Goal: Task Accomplishment & Management: Manage account settings

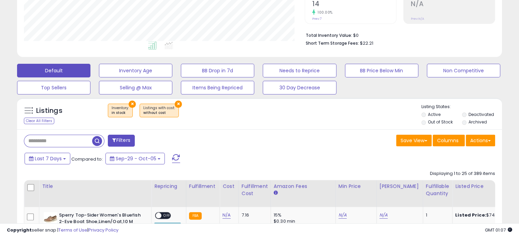
scroll to position [150, 0]
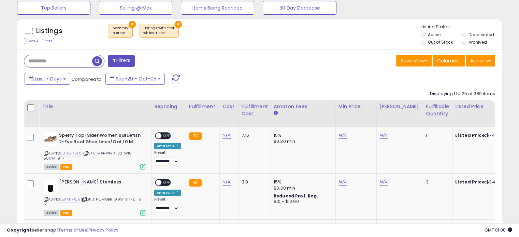
scroll to position [232, 0]
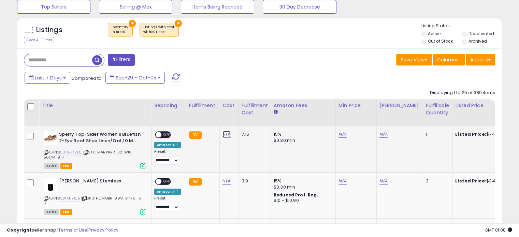
click at [225, 135] on link "N/A" at bounding box center [226, 134] width 8 height 7
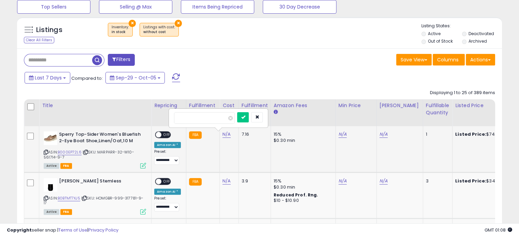
type input "*****"
click button "submit" at bounding box center [243, 117] width 12 height 10
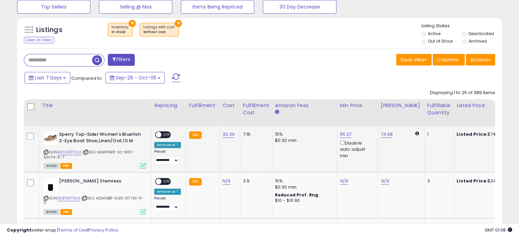
click at [164, 137] on div "ON OFF" at bounding box center [163, 134] width 16 height 7
click at [163, 133] on span "OFF" at bounding box center [166, 135] width 11 height 6
click at [340, 135] on link "65.27" at bounding box center [346, 134] width 12 height 7
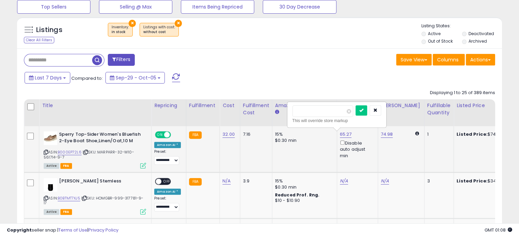
type input "*"
click at [44, 152] on icon at bounding box center [46, 152] width 4 height 4
click at [321, 109] on input "*****" at bounding box center [322, 111] width 61 height 12
type input "*****"
click button "submit" at bounding box center [361, 110] width 12 height 10
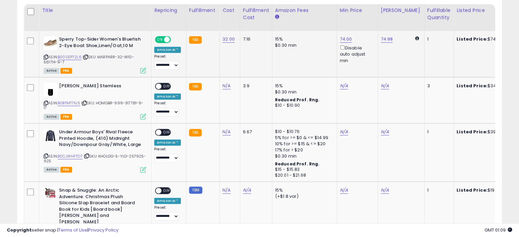
scroll to position [327, 0]
click at [223, 84] on link "N/A" at bounding box center [226, 85] width 8 height 7
type input "*"
type input "****"
click button "submit" at bounding box center [243, 68] width 12 height 10
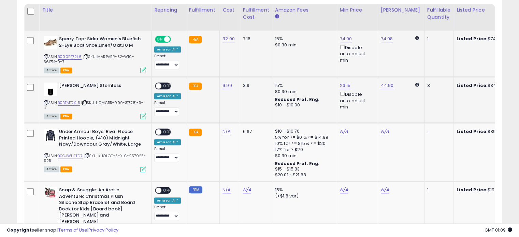
click at [162, 83] on div "ON OFF" at bounding box center [155, 86] width 16 height 6
click at [163, 83] on span "OFF" at bounding box center [166, 86] width 11 height 6
click at [163, 83] on div "ON OFF" at bounding box center [163, 86] width 16 height 6
click at [381, 83] on link "44.90" at bounding box center [387, 85] width 13 height 7
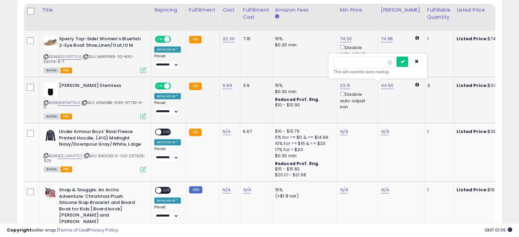
type input "*"
type input "*****"
click button "submit" at bounding box center [402, 62] width 12 height 10
click at [340, 84] on link "23.15" at bounding box center [345, 85] width 11 height 7
type input "*"
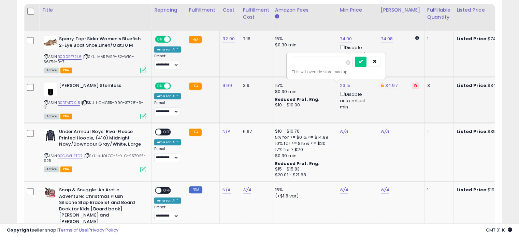
type input "*****"
click button "submit" at bounding box center [361, 62] width 12 height 10
click at [225, 131] on link "N/A" at bounding box center [226, 131] width 8 height 7
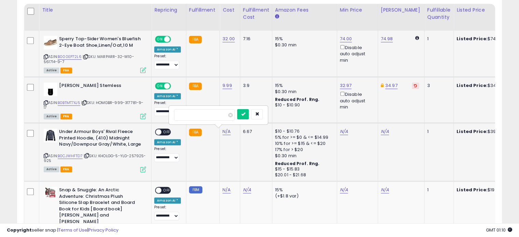
type input "****"
click button "submit" at bounding box center [243, 114] width 12 height 10
click at [337, 128] on td "17.95 Disable auto adjust min" at bounding box center [357, 152] width 41 height 58
click at [340, 129] on link "17.95" at bounding box center [345, 131] width 11 height 7
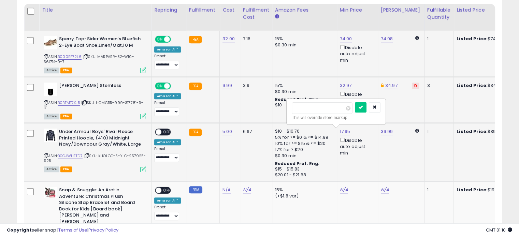
click at [355, 102] on button "submit" at bounding box center [361, 107] width 12 height 10
type input "*"
type input "*****"
click button "submit" at bounding box center [361, 107] width 12 height 10
click at [170, 131] on div "ON OFF" at bounding box center [163, 132] width 16 height 7
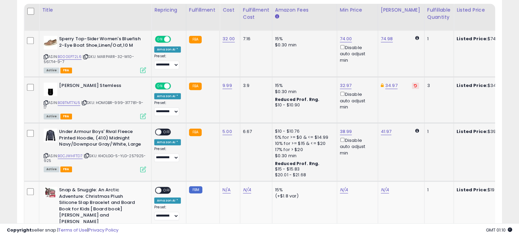
click at [166, 131] on span "OFF" at bounding box center [166, 132] width 11 height 6
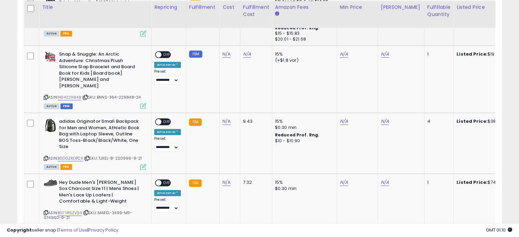
scroll to position [464, 0]
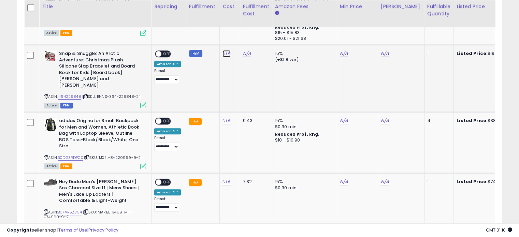
click at [225, 55] on link "N/A" at bounding box center [226, 53] width 8 height 7
type input "****"
click button "submit" at bounding box center [243, 36] width 12 height 10
click at [168, 53] on span "OFF" at bounding box center [166, 54] width 11 height 6
click at [381, 53] on link "31.86" at bounding box center [386, 53] width 11 height 7
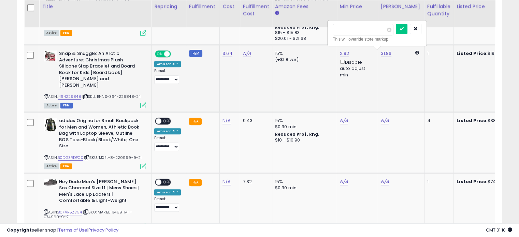
type input "*"
type input "*****"
click button "submit" at bounding box center [402, 29] width 12 height 10
click at [340, 54] on link "2.92" at bounding box center [345, 53] width 10 height 7
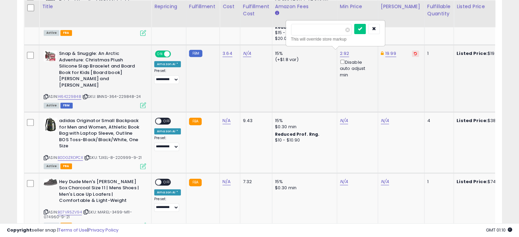
type input "*"
type input "*****"
click button "submit" at bounding box center [360, 29] width 12 height 10
click at [225, 117] on link "N/A" at bounding box center [226, 120] width 8 height 7
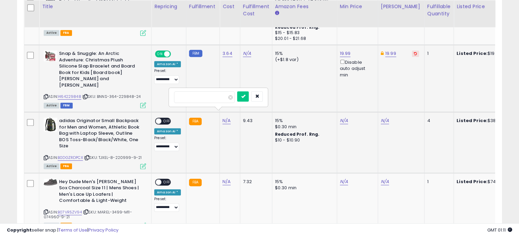
type input "****"
click button "submit" at bounding box center [243, 96] width 12 height 10
click at [384, 117] on link "36.15" at bounding box center [386, 120] width 11 height 7
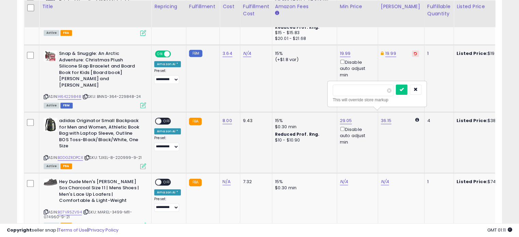
type input "*"
type input "*****"
click button "submit" at bounding box center [402, 90] width 12 height 10
click at [344, 117] on link "29.05" at bounding box center [346, 120] width 12 height 7
type input "*"
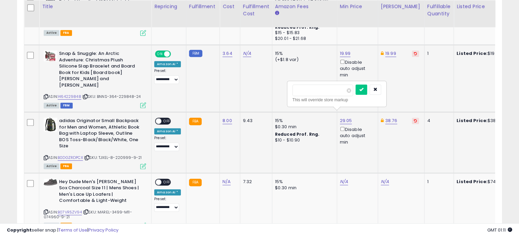
type input "*****"
click button "submit" at bounding box center [361, 90] width 12 height 10
click at [165, 118] on span "OFF" at bounding box center [166, 121] width 11 height 6
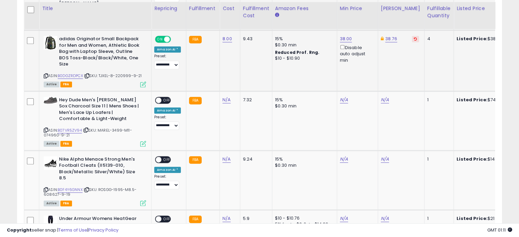
scroll to position [559, 0]
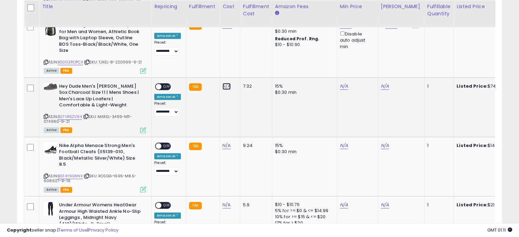
click at [224, 83] on link "N/A" at bounding box center [226, 86] width 8 height 7
type input "*****"
click button "submit" at bounding box center [243, 55] width 12 height 10
click at [168, 84] on span "OFF" at bounding box center [166, 87] width 11 height 6
click at [382, 83] on link "72.99" at bounding box center [387, 86] width 12 height 7
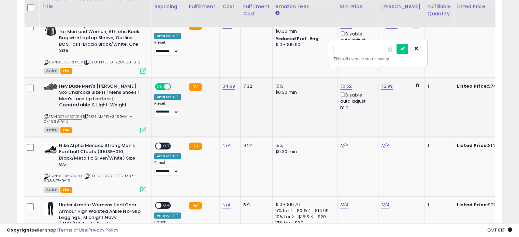
type input "*"
type input "*****"
click button "submit" at bounding box center [402, 49] width 12 height 10
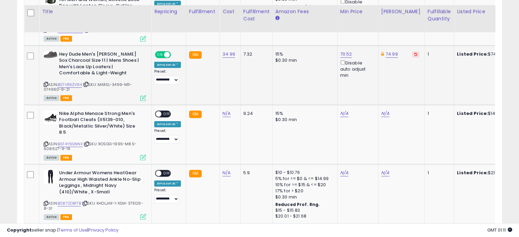
scroll to position [614, 0]
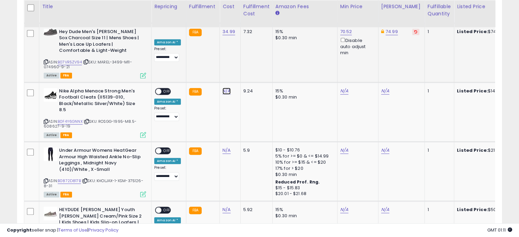
click at [225, 88] on link "N/A" at bounding box center [226, 91] width 8 height 7
type input "*****"
click button "submit" at bounding box center [243, 60] width 12 height 10
click at [160, 88] on span at bounding box center [158, 91] width 6 height 6
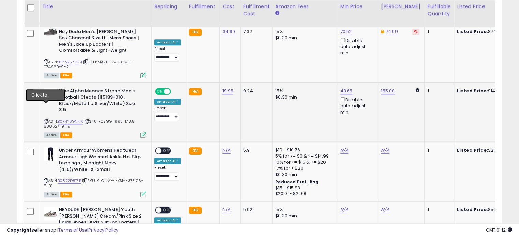
click at [46, 120] on icon at bounding box center [46, 122] width 4 height 4
click at [382, 88] on link "155.00" at bounding box center [388, 91] width 14 height 7
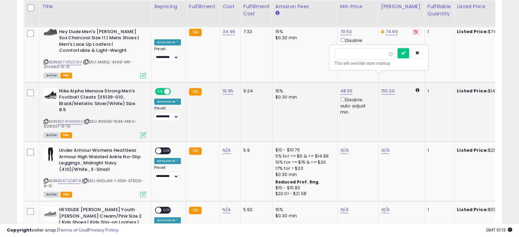
type input "*"
type input "*****"
click button "submit" at bounding box center [403, 53] width 12 height 10
click at [340, 88] on link "48.65" at bounding box center [346, 91] width 13 height 7
type input "*"
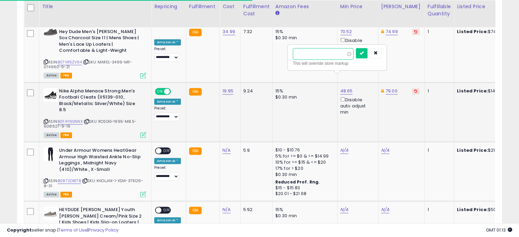
type input "*****"
click button "submit" at bounding box center [362, 53] width 12 height 10
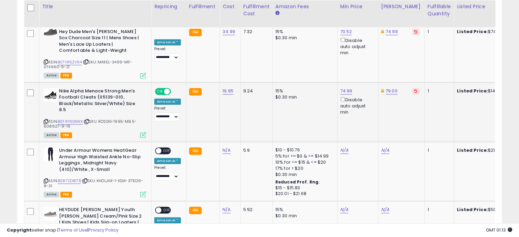
click at [205, 98] on td "FBA" at bounding box center [202, 111] width 33 height 59
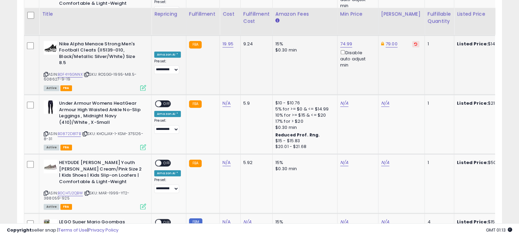
scroll to position [668, 0]
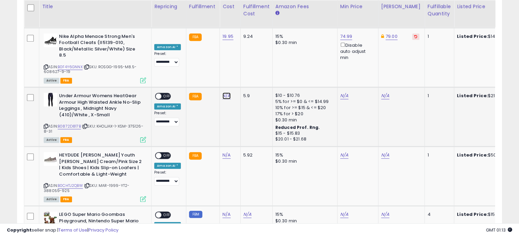
click at [225, 92] on link "N/A" at bounding box center [226, 95] width 8 height 7
type input "****"
click button "submit" at bounding box center [243, 65] width 12 height 10
click at [384, 92] on link "N/A" at bounding box center [385, 95] width 8 height 7
type input "*****"
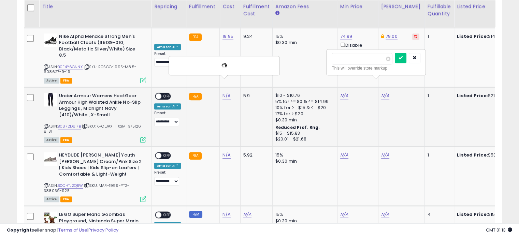
click button "submit" at bounding box center [400, 58] width 12 height 10
click at [340, 92] on link "N/A" at bounding box center [344, 95] width 8 height 7
type input "*****"
click at [361, 57] on icon "submit" at bounding box center [359, 58] width 4 height 4
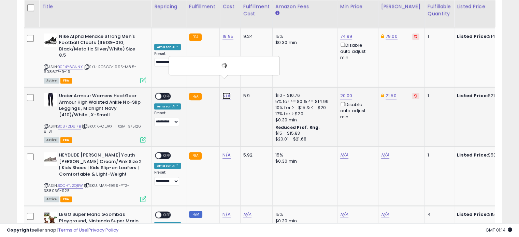
click at [226, 92] on link "N/A" at bounding box center [226, 95] width 8 height 7
click at [162, 93] on span "OFF" at bounding box center [166, 96] width 11 height 6
click at [223, 152] on link "N/A" at bounding box center [226, 155] width 8 height 7
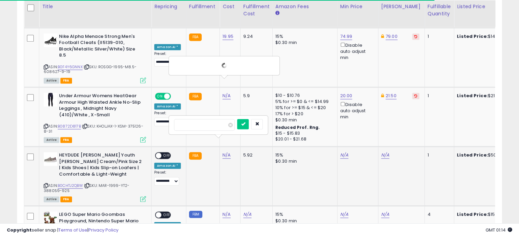
type input "*****"
click button "submit" at bounding box center [243, 124] width 12 height 10
click at [164, 153] on span "OFF" at bounding box center [166, 156] width 11 height 6
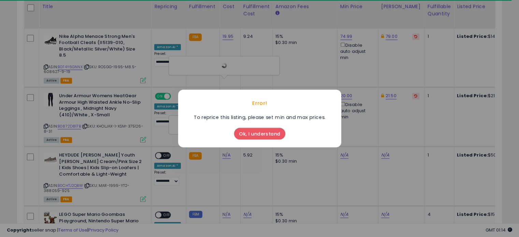
click at [255, 143] on div "Ok, I understand" at bounding box center [259, 134] width 163 height 26
click at [256, 130] on button "Ok, I understand" at bounding box center [259, 134] width 51 height 12
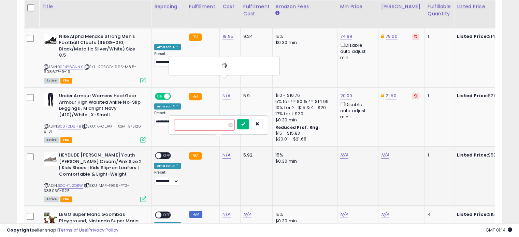
click at [245, 125] on icon "submit" at bounding box center [243, 124] width 4 height 4
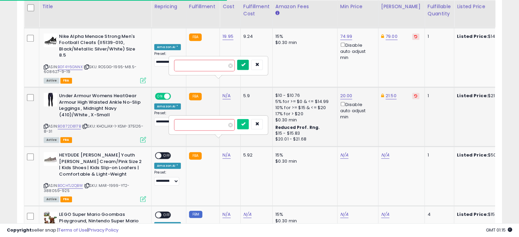
click at [245, 62] on icon "submit" at bounding box center [243, 64] width 4 height 4
click at [249, 128] on button "submit" at bounding box center [243, 124] width 12 height 10
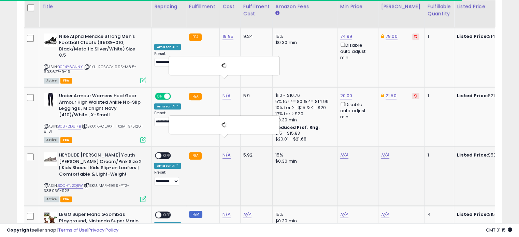
click at [164, 153] on span "OFF" at bounding box center [166, 156] width 11 height 6
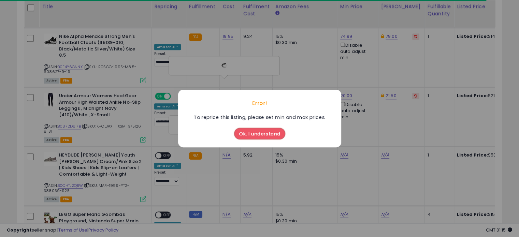
click at [252, 139] on button "Ok, I understand" at bounding box center [259, 134] width 51 height 12
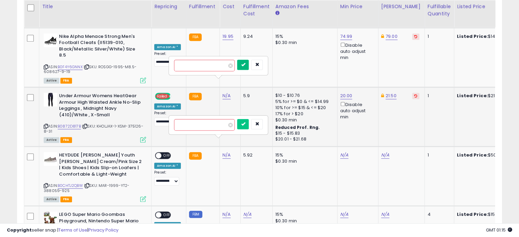
click at [245, 66] on icon "submit" at bounding box center [243, 64] width 4 height 4
click at [245, 124] on icon "submit" at bounding box center [243, 124] width 4 height 4
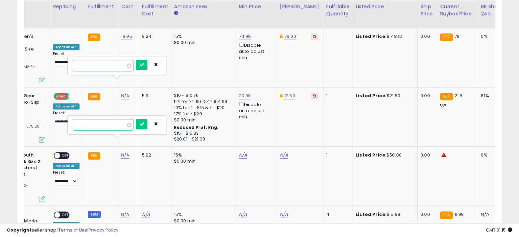
scroll to position [0, 0]
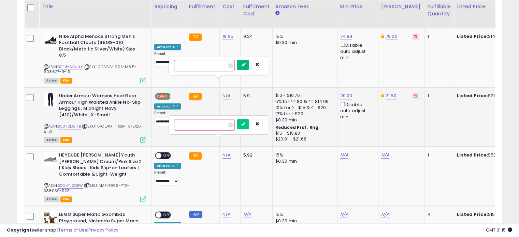
click at [249, 69] on button "submit" at bounding box center [243, 65] width 12 height 10
click at [249, 120] on button "submit" at bounding box center [243, 124] width 12 height 10
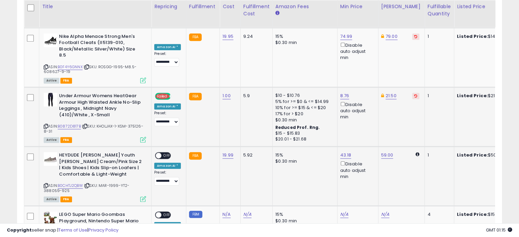
click at [163, 153] on span "OFF" at bounding box center [166, 156] width 11 height 6
click at [160, 87] on td "**********" at bounding box center [168, 116] width 35 height 59
click at [160, 93] on span "Failed" at bounding box center [162, 96] width 14 height 6
click at [160, 93] on span at bounding box center [158, 96] width 6 height 6
click at [45, 184] on icon at bounding box center [46, 186] width 4 height 4
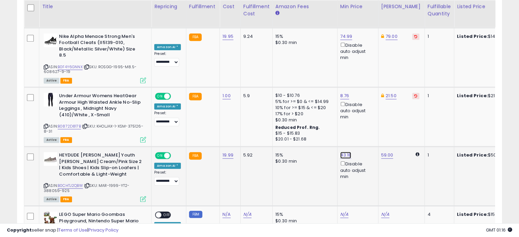
click at [340, 152] on link "43.18" at bounding box center [345, 155] width 11 height 7
type input "*"
type input "*****"
click button "submit" at bounding box center [361, 117] width 12 height 10
click at [383, 152] on link "59.00" at bounding box center [387, 155] width 12 height 7
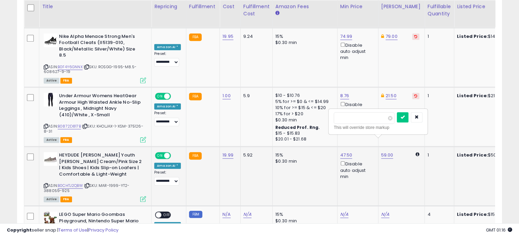
type input "*****"
click at [397, 112] on button "submit" at bounding box center [403, 117] width 12 height 10
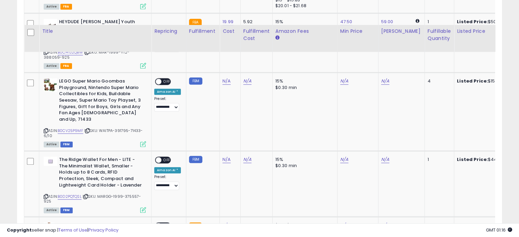
scroll to position [826, 0]
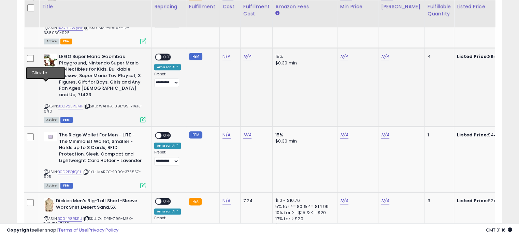
click at [47, 104] on icon at bounding box center [46, 106] width 4 height 4
click at [226, 132] on link "N/A" at bounding box center [226, 135] width 8 height 7
type input "*****"
click button "submit" at bounding box center [243, 97] width 12 height 10
click at [168, 133] on span "OFF" at bounding box center [166, 136] width 11 height 6
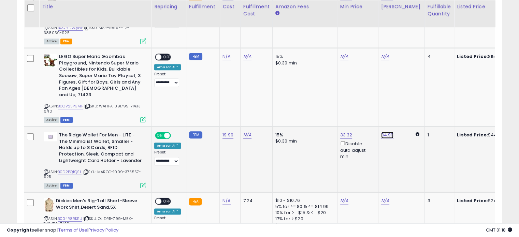
click at [385, 132] on link "34.99" at bounding box center [387, 135] width 13 height 7
type input "*"
type input "*****"
click button "submit" at bounding box center [403, 90] width 12 height 10
click at [46, 170] on icon at bounding box center [46, 172] width 4 height 4
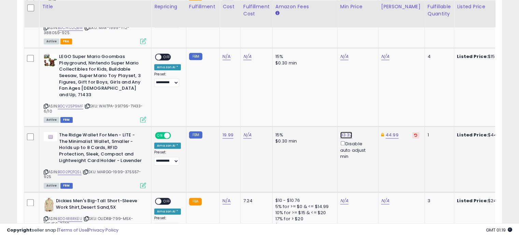
click at [343, 132] on link "33.32" at bounding box center [346, 135] width 12 height 7
type input "*"
type input "*****"
click button "submit" at bounding box center [361, 90] width 12 height 10
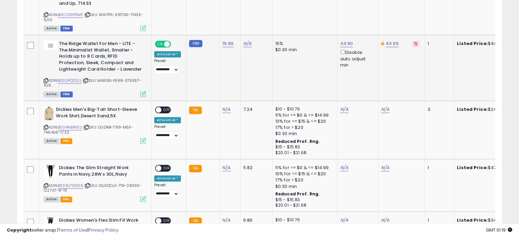
scroll to position [935, 0]
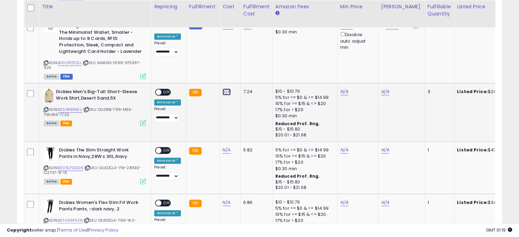
click at [223, 88] on link "N/A" at bounding box center [226, 91] width 8 height 7
type input "****"
click button "submit" at bounding box center [243, 53] width 12 height 10
click at [166, 89] on span "OFF" at bounding box center [166, 92] width 11 height 6
click at [43, 89] on div "Dickies Men's Big-Tall Short-Sleeve Work Shirt,Desert Sand,5X ASIN: B004R8RKEU …" at bounding box center [94, 107] width 104 height 36
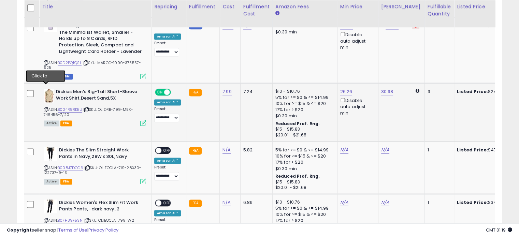
click at [45, 108] on icon at bounding box center [46, 110] width 4 height 4
click at [386, 88] on link "30.98" at bounding box center [387, 91] width 12 height 7
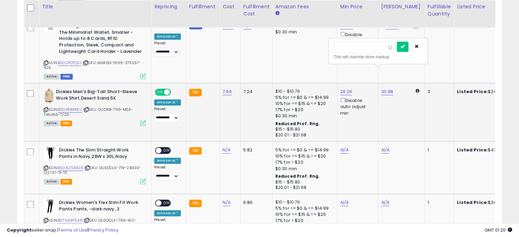
type input "*"
type input "*****"
click button "submit" at bounding box center [403, 47] width 12 height 10
click at [343, 88] on link "26.26" at bounding box center [346, 91] width 12 height 7
type input "*****"
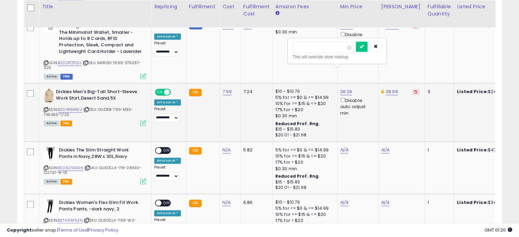
click button "submit" at bounding box center [362, 47] width 12 height 10
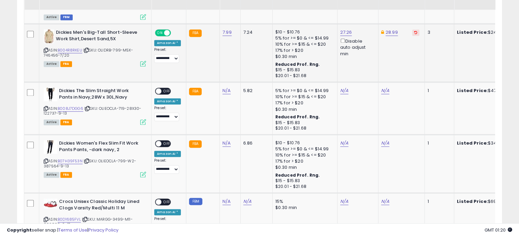
scroll to position [1003, 0]
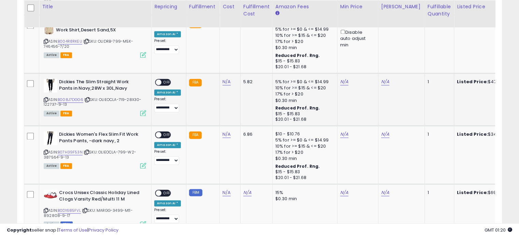
click at [223, 73] on td "N/A" at bounding box center [230, 99] width 21 height 53
click at [222, 73] on td "N/A" at bounding box center [230, 99] width 21 height 53
click at [222, 78] on link "N/A" at bounding box center [226, 81] width 8 height 7
type input "****"
click button "submit" at bounding box center [243, 44] width 12 height 10
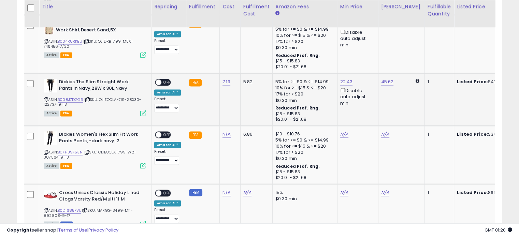
click at [167, 79] on span "OFF" at bounding box center [166, 82] width 11 height 6
click at [44, 98] on icon at bounding box center [46, 100] width 4 height 4
click at [382, 78] on link "45.62" at bounding box center [387, 81] width 13 height 7
type input "*"
type input "*****"
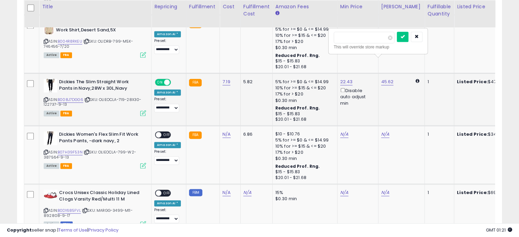
click button "submit" at bounding box center [403, 37] width 12 height 10
click at [345, 78] on link "22.43" at bounding box center [346, 81] width 13 height 7
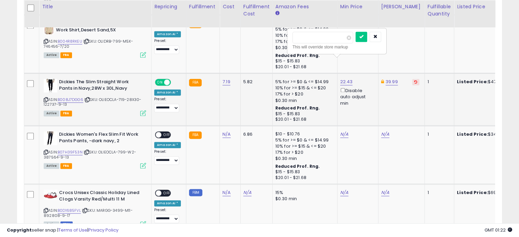
type input "*"
type input "*****"
click button "submit" at bounding box center [361, 37] width 12 height 10
click at [226, 131] on link "N/A" at bounding box center [226, 134] width 8 height 7
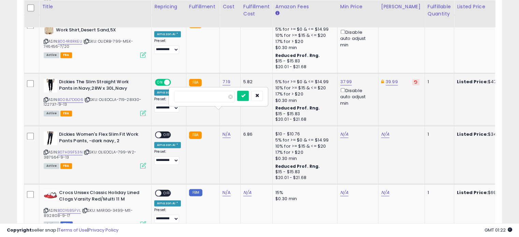
type input "****"
click button "submit" at bounding box center [243, 96] width 12 height 10
click at [165, 132] on span "OFF" at bounding box center [166, 135] width 11 height 6
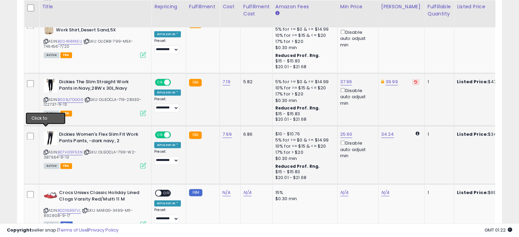
click at [45, 150] on icon at bounding box center [46, 152] width 4 height 4
click at [382, 131] on link "34.24" at bounding box center [387, 134] width 13 height 7
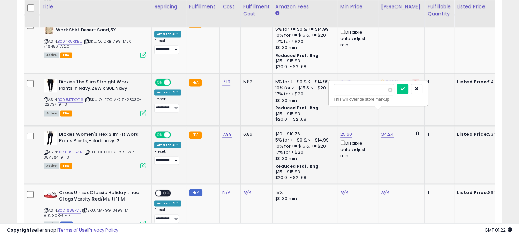
type input "*"
type input "*****"
click button "submit" at bounding box center [403, 89] width 12 height 10
click at [341, 131] on link "25.60" at bounding box center [346, 134] width 12 height 7
type input "*"
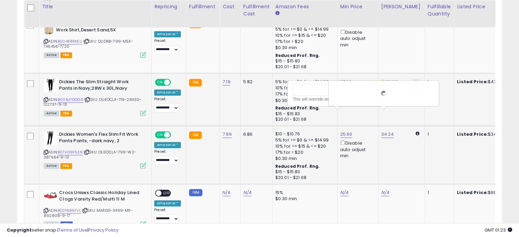
type input "**"
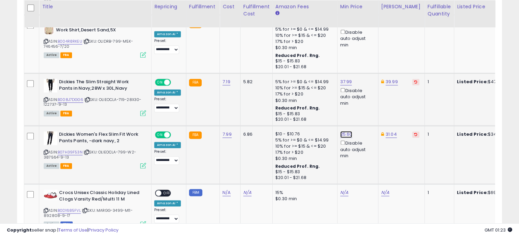
click at [341, 131] on link "25.60" at bounding box center [346, 134] width 12 height 7
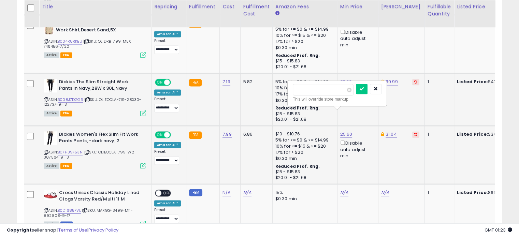
type input "*"
type input "*****"
click button "submit" at bounding box center [362, 89] width 12 height 10
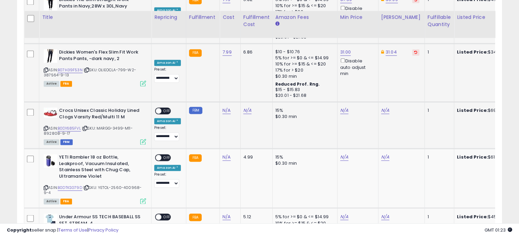
scroll to position [1113, 0]
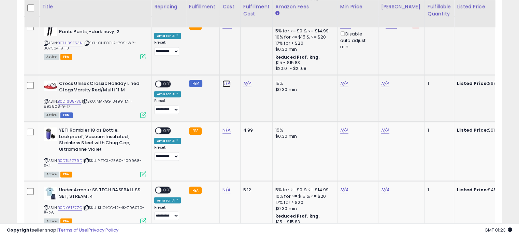
click at [224, 80] on link "N/A" at bounding box center [226, 83] width 8 height 7
type input "*****"
click button "submit" at bounding box center [243, 45] width 12 height 10
click at [161, 81] on div "ON OFF" at bounding box center [155, 84] width 16 height 6
click at [381, 80] on link "74.05" at bounding box center [387, 83] width 12 height 7
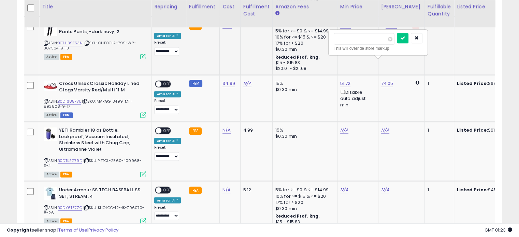
type input "*"
type input "*****"
click button "submit" at bounding box center [403, 38] width 12 height 10
click at [340, 88] on div "Disable auto adjust min" at bounding box center [356, 98] width 33 height 20
click at [342, 80] on link "51.72" at bounding box center [345, 83] width 11 height 7
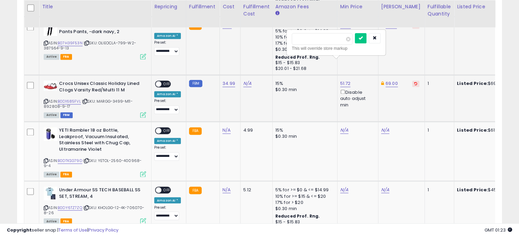
type input "*"
type input "*****"
click button "submit" at bounding box center [361, 38] width 12 height 10
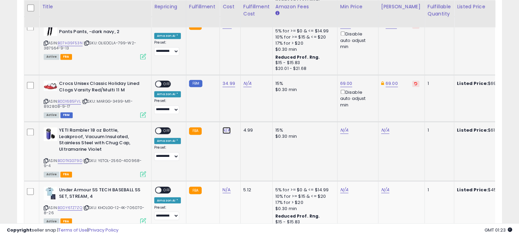
click at [227, 127] on link "N/A" at bounding box center [226, 130] width 8 height 7
type input "*****"
click button "submit" at bounding box center [243, 91] width 12 height 10
click at [165, 81] on span "OFF" at bounding box center [166, 84] width 11 height 6
click at [166, 128] on span "OFF" at bounding box center [166, 131] width 11 height 6
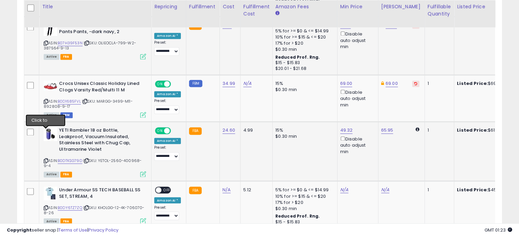
click at [44, 159] on icon at bounding box center [46, 161] width 4 height 4
click at [385, 127] on link "65.95" at bounding box center [387, 130] width 12 height 7
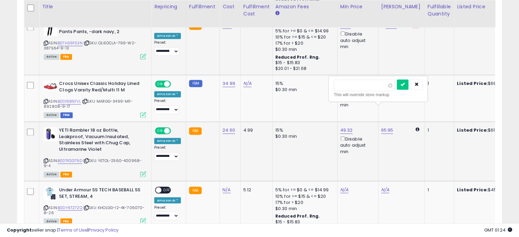
type input "*"
type input "*****"
click button "submit" at bounding box center [403, 84] width 12 height 10
click at [341, 127] on link "49.32" at bounding box center [346, 130] width 13 height 7
type input "*"
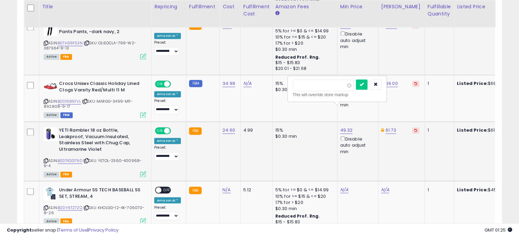
type input "*****"
click button "submit" at bounding box center [362, 84] width 12 height 10
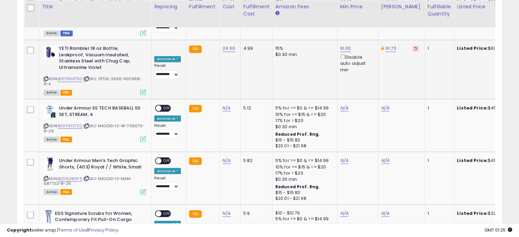
scroll to position [1208, 0]
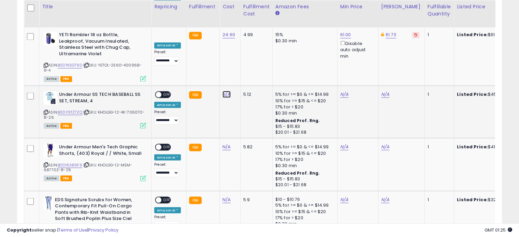
click at [224, 91] on link "N/A" at bounding box center [226, 94] width 8 height 7
type input "*****"
click button "submit" at bounding box center [243, 49] width 12 height 10
click at [166, 92] on span "OFF" at bounding box center [166, 95] width 11 height 6
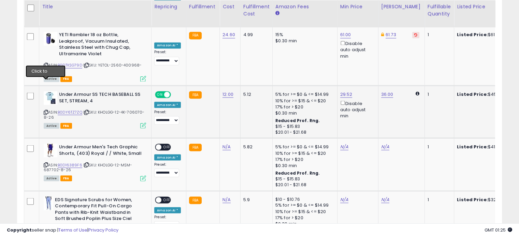
click at [46, 110] on icon at bounding box center [46, 112] width 4 height 4
click at [389, 91] on link "36.00" at bounding box center [387, 94] width 12 height 7
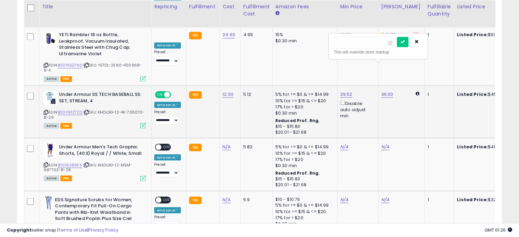
type input "*****"
click button "submit" at bounding box center [403, 42] width 12 height 10
click at [343, 91] on link "29.52" at bounding box center [346, 94] width 12 height 7
type input "*"
type input "*****"
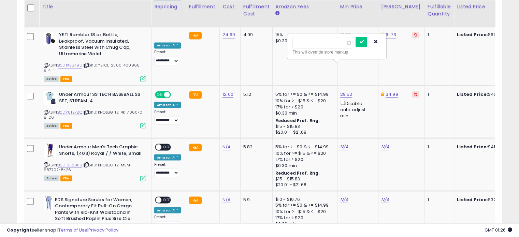
click button "submit" at bounding box center [361, 42] width 12 height 10
click at [224, 143] on link "N/A" at bounding box center [226, 146] width 8 height 7
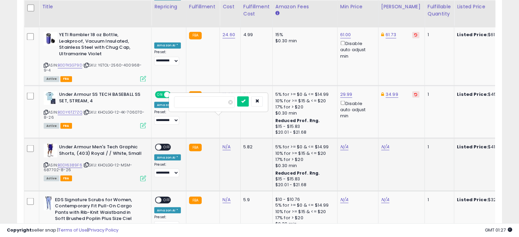
type input "*****"
click button "submit" at bounding box center [243, 101] width 12 height 10
click at [162, 144] on span "OFF" at bounding box center [166, 147] width 11 height 6
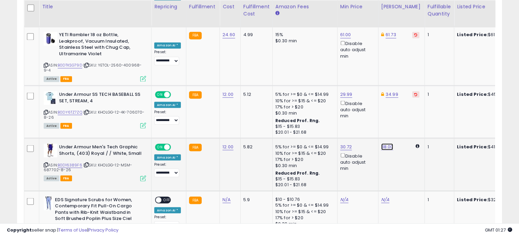
click at [383, 143] on link "38.00" at bounding box center [387, 146] width 12 height 7
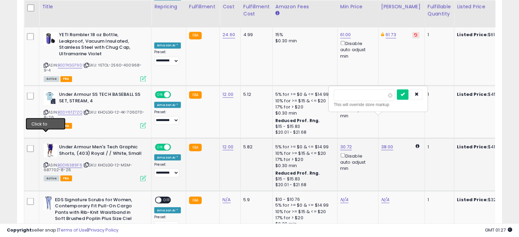
click at [46, 163] on icon at bounding box center [46, 165] width 4 height 4
click at [364, 95] on input "*****" at bounding box center [363, 95] width 61 height 12
type input "*"
type input "*****"
click button "submit" at bounding box center [403, 94] width 12 height 10
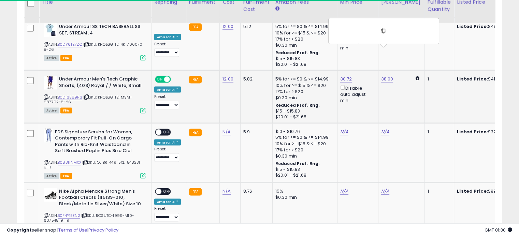
scroll to position [1276, 0]
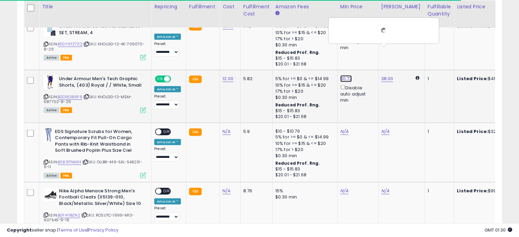
click at [345, 75] on link "30.72" at bounding box center [346, 78] width 12 height 7
type input "*"
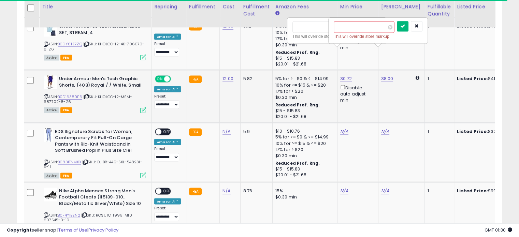
click at [404, 24] on icon "submit" at bounding box center [402, 26] width 4 height 4
click at [302, 30] on input "number" at bounding box center [322, 27] width 61 height 12
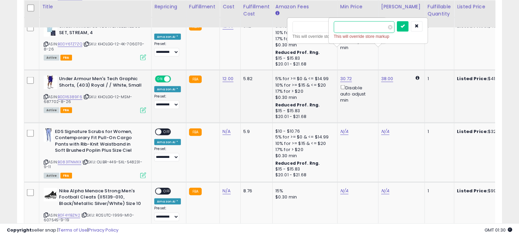
type input "*****"
click at [404, 26] on icon "submit" at bounding box center [402, 26] width 4 height 4
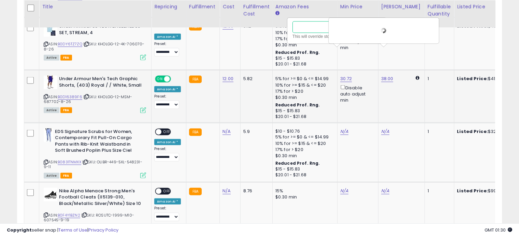
click at [298, 25] on input "number" at bounding box center [322, 27] width 61 height 12
type input "*****"
click button "submit" at bounding box center [361, 26] width 12 height 10
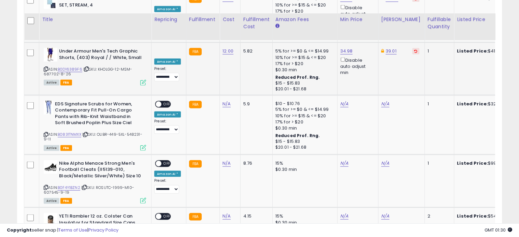
scroll to position [1330, 0]
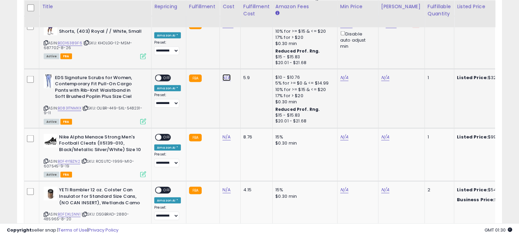
click at [226, 74] on link "N/A" at bounding box center [226, 77] width 8 height 7
type input "****"
click button "submit" at bounding box center [243, 32] width 12 height 10
click at [168, 75] on span "OFF" at bounding box center [166, 78] width 11 height 6
click at [337, 69] on td "14.84 Disable auto adjust min" at bounding box center [357, 98] width 41 height 59
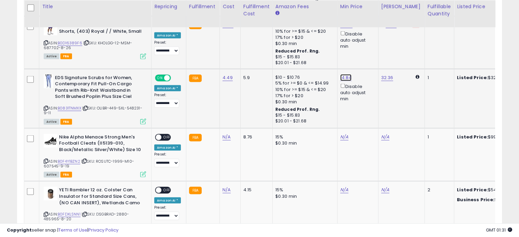
click at [340, 74] on link "14.84" at bounding box center [346, 77] width 12 height 7
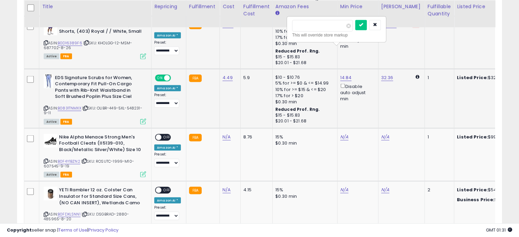
type input "*"
type input "*****"
click button "submit" at bounding box center [361, 25] width 12 height 10
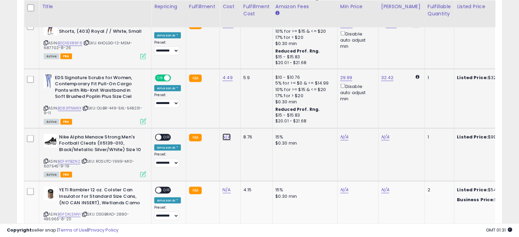
click at [225, 134] on link "N/A" at bounding box center [226, 137] width 8 height 7
type input "*****"
click button "submit" at bounding box center [243, 91] width 12 height 10
click at [164, 134] on span "OFF" at bounding box center [166, 137] width 11 height 6
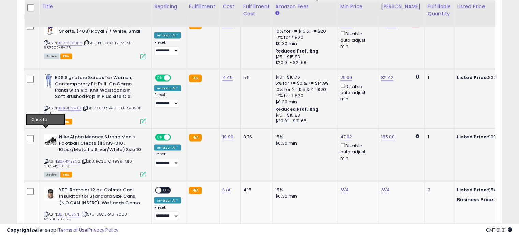
click at [45, 159] on icon at bounding box center [46, 161] width 4 height 4
click at [385, 134] on link "155.00" at bounding box center [388, 137] width 14 height 7
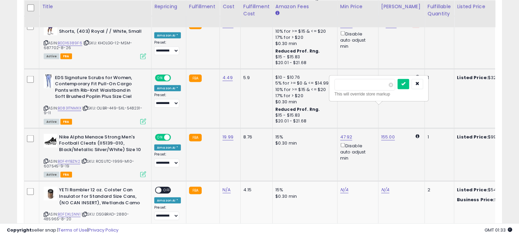
type input "*"
type input "*****"
click button "submit" at bounding box center [403, 84] width 12 height 10
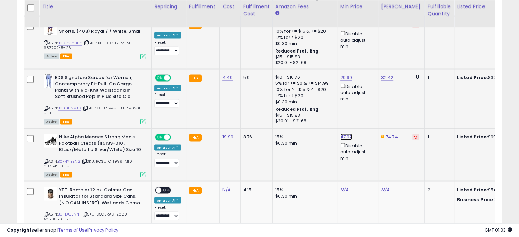
click at [340, 134] on link "47.92" at bounding box center [346, 137] width 12 height 7
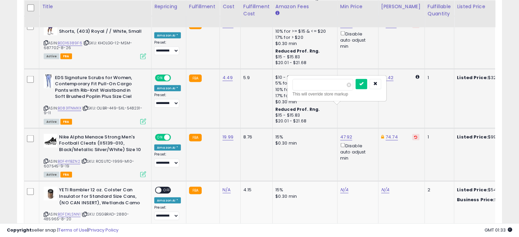
type input "*"
type input "*****"
click button "submit" at bounding box center [361, 84] width 12 height 10
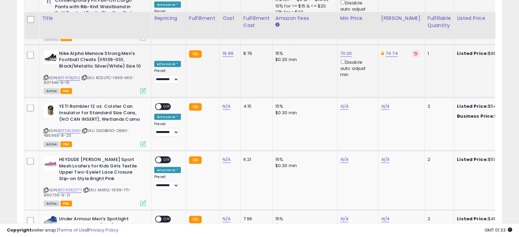
scroll to position [1425, 0]
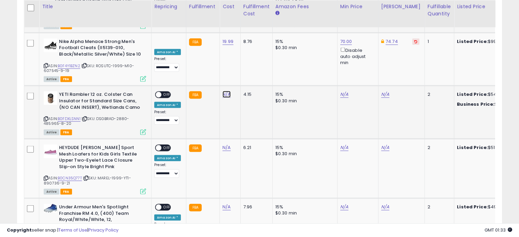
click at [224, 91] on link "N/A" at bounding box center [226, 94] width 8 height 7
type input "*****"
click button "submit" at bounding box center [243, 48] width 12 height 10
click at [166, 92] on span "OFF" at bounding box center [166, 95] width 11 height 6
click at [383, 91] on link "62.25" at bounding box center [387, 94] width 12 height 7
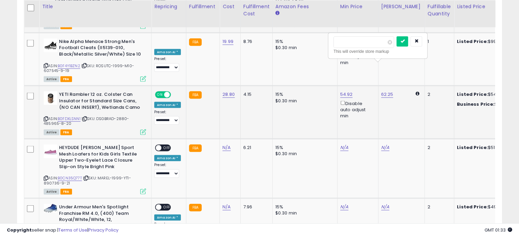
type input "*"
click at [340, 91] on link "54.92" at bounding box center [346, 94] width 13 height 7
type input "*****"
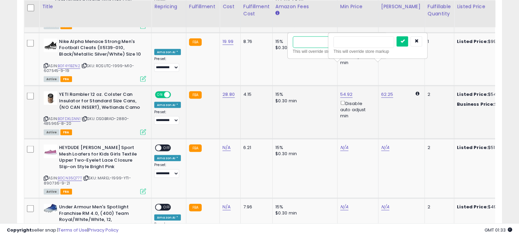
click button "submit" at bounding box center [362, 41] width 12 height 10
click at [383, 91] on link "62.25" at bounding box center [387, 94] width 12 height 7
type input "*"
type input "*****"
click button "submit" at bounding box center [402, 41] width 12 height 10
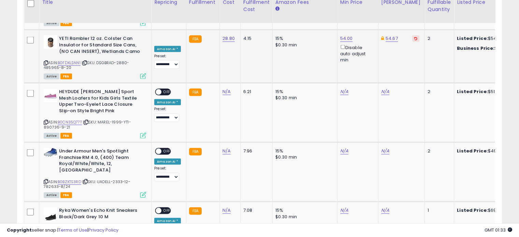
scroll to position [1470, 0]
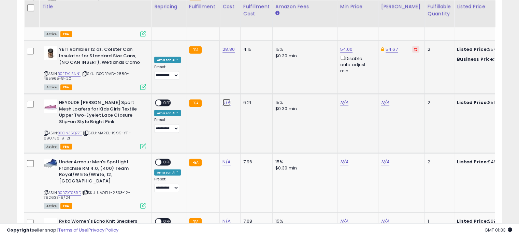
click at [225, 99] on link "N/A" at bounding box center [226, 102] width 8 height 7
type input "*****"
click button "submit" at bounding box center [243, 56] width 12 height 10
click at [44, 131] on icon at bounding box center [46, 133] width 4 height 4
click at [384, 99] on link "59.00" at bounding box center [387, 102] width 12 height 7
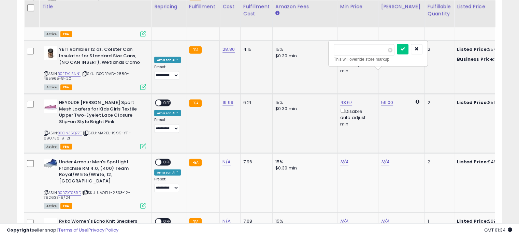
type input "*"
type input "*****"
click button "submit" at bounding box center [403, 49] width 12 height 10
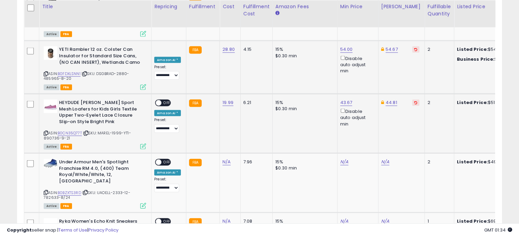
click at [166, 100] on span "OFF" at bounding box center [166, 103] width 11 height 6
click at [224, 159] on link "N/A" at bounding box center [226, 162] width 8 height 7
type input "*****"
click button "submit" at bounding box center [243, 115] width 12 height 10
click at [340, 159] on link "52.15" at bounding box center [345, 162] width 11 height 7
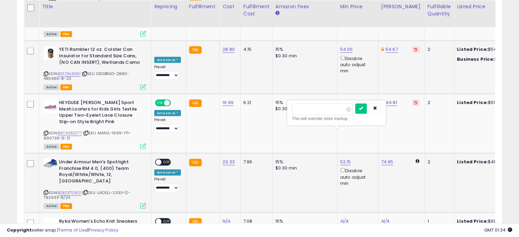
type input "*"
type input "*****"
click button "submit" at bounding box center [361, 109] width 12 height 10
click at [164, 160] on span "OFF" at bounding box center [166, 163] width 11 height 6
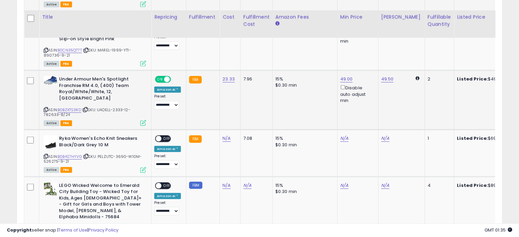
scroll to position [1566, 0]
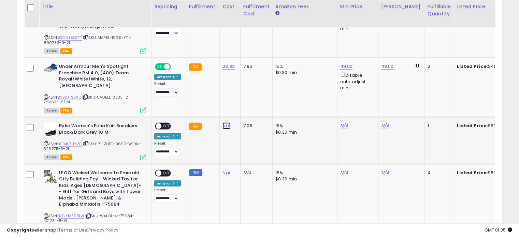
click at [226, 122] on link "N/A" at bounding box center [226, 125] width 8 height 7
type input "*****"
click button "submit" at bounding box center [243, 73] width 12 height 10
click at [161, 123] on div "ON OFF" at bounding box center [155, 126] width 16 height 6
click at [167, 123] on span "OFF" at bounding box center [166, 126] width 11 height 6
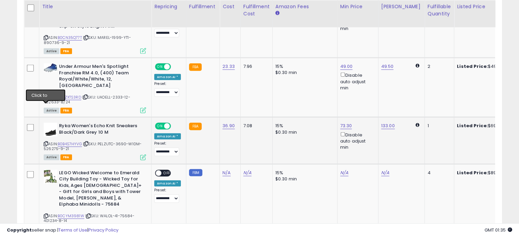
click at [47, 142] on icon at bounding box center [46, 144] width 4 height 4
click at [382, 122] on link "133.00" at bounding box center [388, 125] width 14 height 7
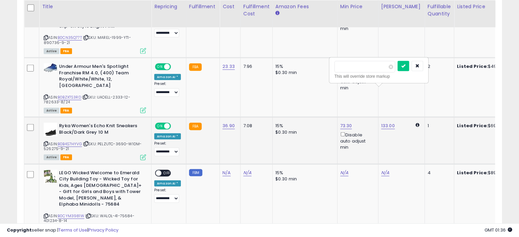
type input "*"
type input "*****"
click at [397, 61] on button "submit" at bounding box center [403, 66] width 12 height 10
click at [409, 61] on button "submit" at bounding box center [403, 66] width 12 height 10
click at [342, 122] on link "73.30" at bounding box center [346, 125] width 12 height 7
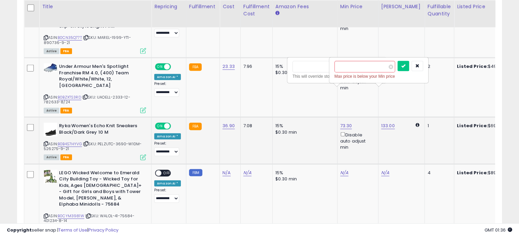
type input "*"
type input "*****"
click button "submit" at bounding box center [361, 66] width 12 height 10
click at [382, 122] on link "67.94" at bounding box center [387, 125] width 12 height 7
type input "*"
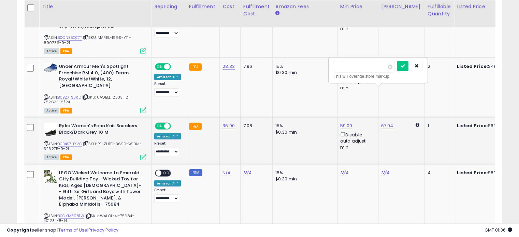
type input "*****"
click button "submit" at bounding box center [403, 66] width 12 height 10
click at [225, 169] on link "N/A" at bounding box center [226, 172] width 8 height 7
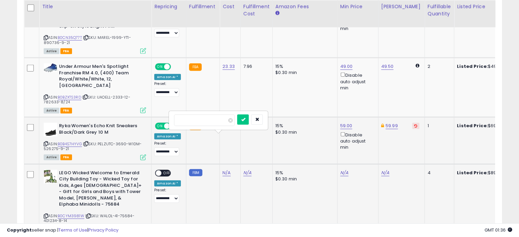
type input "*****"
click button "submit" at bounding box center [243, 120] width 12 height 10
click at [389, 169] on link "79.95" at bounding box center [387, 172] width 12 height 7
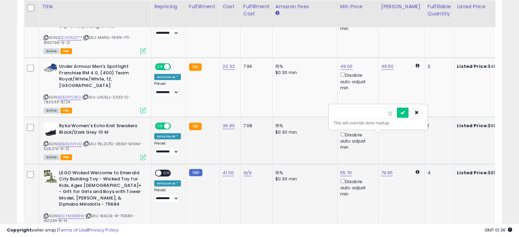
type input "*"
type input "*****"
click button "submit" at bounding box center [403, 113] width 12 height 10
click at [340, 169] on link "55.70" at bounding box center [346, 172] width 12 height 7
type input "*"
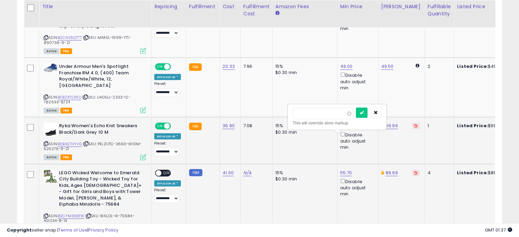
type input "*****"
click button "submit" at bounding box center [362, 113] width 12 height 10
click at [167, 170] on span "OFF" at bounding box center [166, 173] width 11 height 6
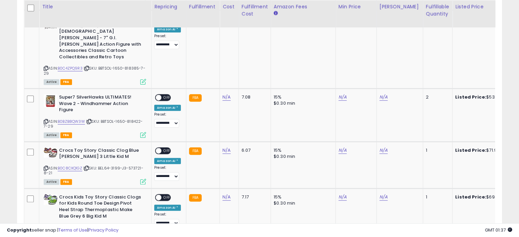
scroll to position [312, 0]
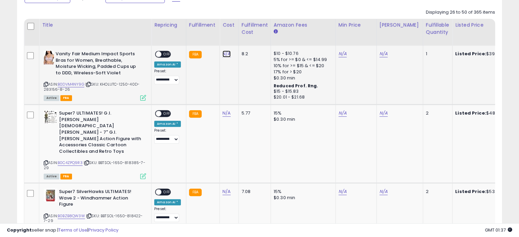
click at [227, 51] on link "N/A" at bounding box center [226, 53] width 8 height 7
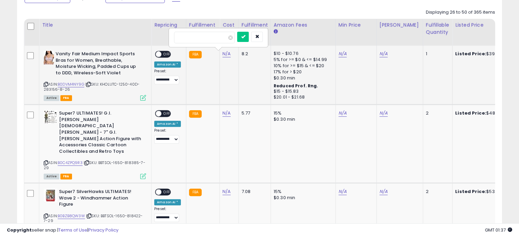
type input "*****"
click button "submit" at bounding box center [243, 37] width 12 height 10
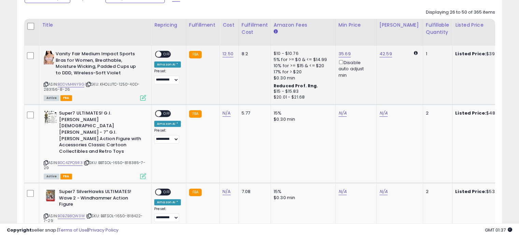
click at [166, 51] on span "OFF" at bounding box center [166, 54] width 11 height 6
click at [379, 53] on link "42.59" at bounding box center [385, 53] width 13 height 7
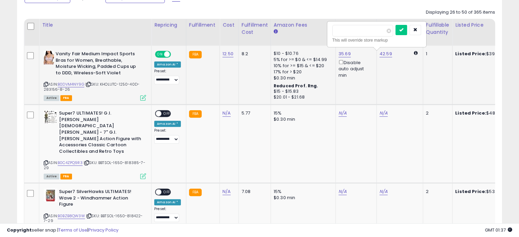
type input "*"
type input "*****"
click button "submit" at bounding box center [401, 30] width 12 height 10
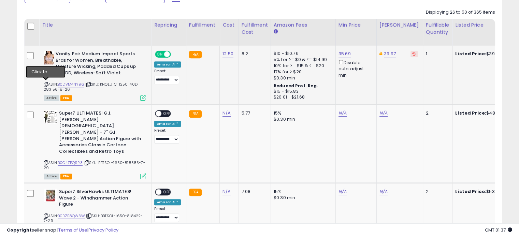
click at [44, 83] on icon at bounding box center [46, 85] width 4 height 4
click at [339, 52] on link "35.69" at bounding box center [344, 53] width 12 height 7
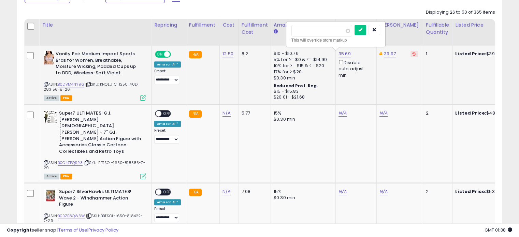
type input "*****"
click button "submit" at bounding box center [360, 30] width 12 height 10
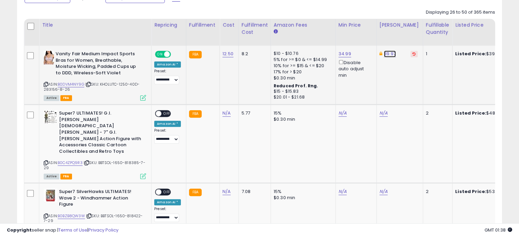
click at [392, 53] on link "39.97" at bounding box center [390, 53] width 12 height 7
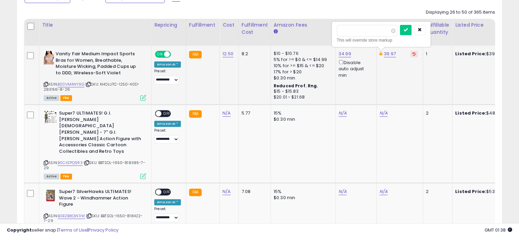
type input "*"
type input "*****"
click button "submit" at bounding box center [406, 30] width 12 height 10
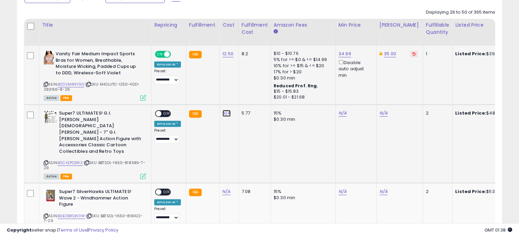
click at [225, 111] on link "N/A" at bounding box center [226, 113] width 8 height 7
type input "*****"
click button "submit" at bounding box center [243, 96] width 12 height 10
click at [167, 113] on span "OFF" at bounding box center [166, 114] width 11 height 6
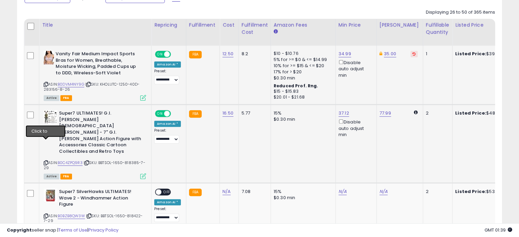
click at [46, 161] on icon at bounding box center [46, 163] width 4 height 4
click at [383, 112] on link "77.99" at bounding box center [385, 113] width 12 height 7
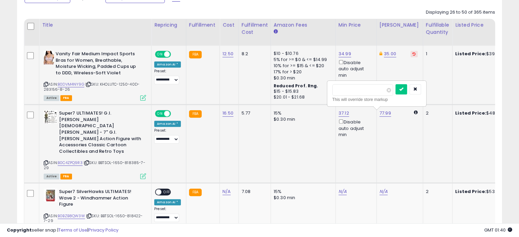
type input "*"
type input "*****"
click button "submit" at bounding box center [401, 89] width 12 height 10
click at [344, 114] on link "37.12" at bounding box center [343, 113] width 11 height 7
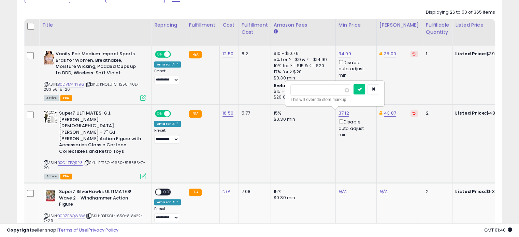
type input "*"
type input "*****"
click button "submit" at bounding box center [359, 89] width 12 height 10
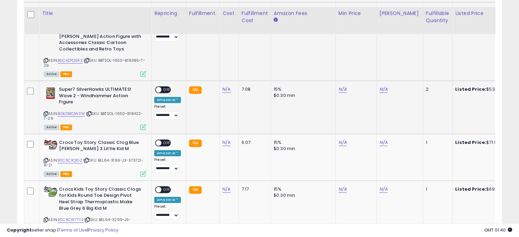
scroll to position [421, 0]
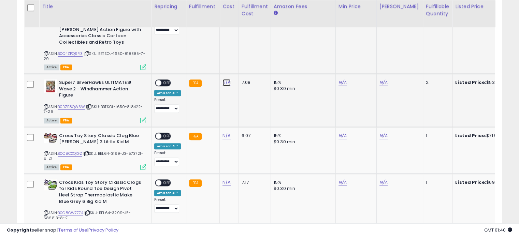
click at [222, 79] on link "N/A" at bounding box center [226, 82] width 8 height 7
type input "*"
type input "*****"
click button "submit" at bounding box center [243, 46] width 12 height 10
click at [166, 80] on span "OFF" at bounding box center [166, 83] width 11 height 6
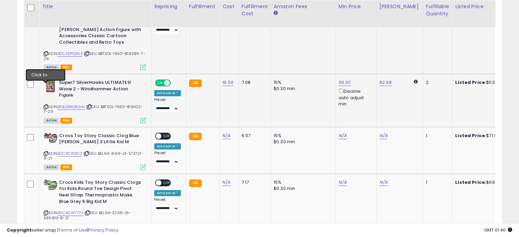
click at [45, 105] on icon at bounding box center [46, 107] width 4 height 4
click at [386, 79] on link "62.98" at bounding box center [385, 82] width 12 height 7
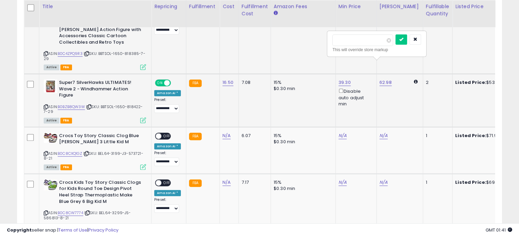
type input "*"
type input "*****"
click button "submit" at bounding box center [401, 39] width 12 height 10
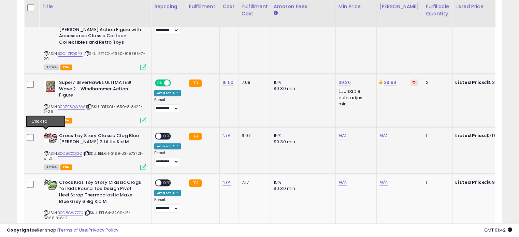
click at [45, 152] on icon at bounding box center [46, 154] width 4 height 4
click at [222, 132] on link "N/A" at bounding box center [226, 135] width 8 height 7
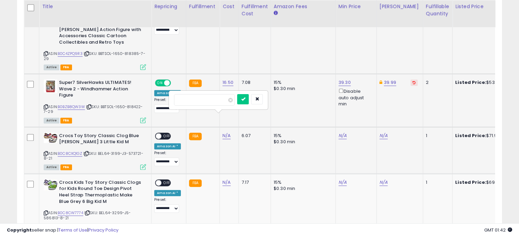
type input "*****"
click button "submit" at bounding box center [243, 99] width 12 height 10
click at [158, 133] on span at bounding box center [158, 136] width 6 height 6
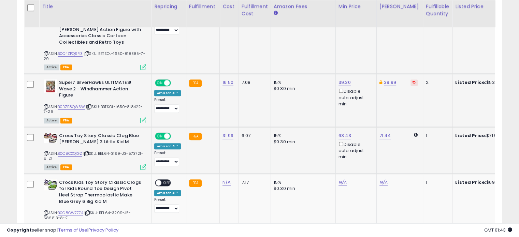
click at [384, 127] on td "71.44" at bounding box center [399, 150] width 46 height 47
click at [338, 132] on link "63.43" at bounding box center [344, 135] width 13 height 7
type input "*"
type input "*****"
click button "submit" at bounding box center [360, 92] width 12 height 10
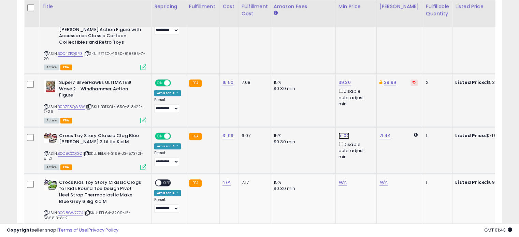
click at [342, 132] on link "51.00" at bounding box center [343, 135] width 11 height 7
type input "*****"
click button "submit" at bounding box center [360, 92] width 12 height 10
click at [379, 132] on link "71.44" at bounding box center [384, 135] width 11 height 7
type input "*"
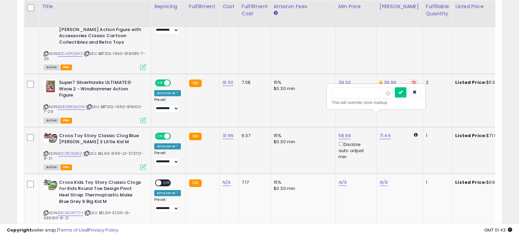
type input "*****"
click button "submit" at bounding box center [400, 92] width 12 height 10
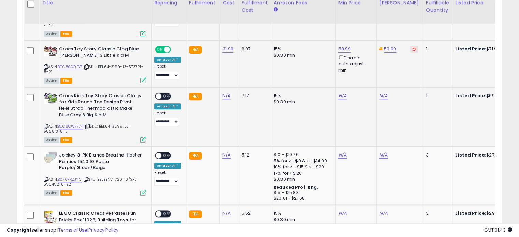
scroll to position [517, 0]
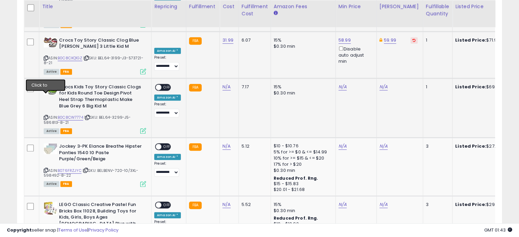
click at [45, 116] on icon at bounding box center [46, 118] width 4 height 4
click at [223, 84] on link "N/A" at bounding box center [226, 87] width 8 height 7
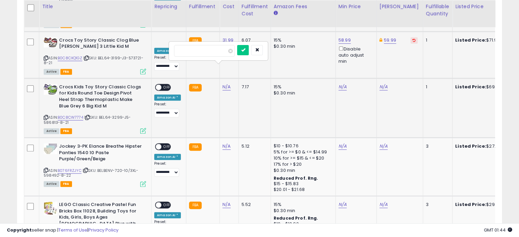
type input "*****"
click button "submit" at bounding box center [243, 50] width 12 height 10
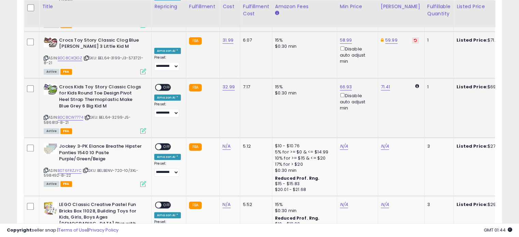
click at [168, 85] on span "OFF" at bounding box center [166, 88] width 11 height 6
click at [346, 84] on link "66.93" at bounding box center [346, 87] width 12 height 7
type input "*"
type input "*****"
click button "submit" at bounding box center [361, 43] width 12 height 10
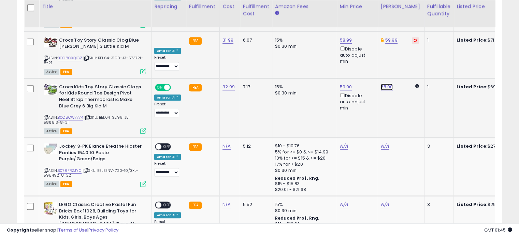
click at [382, 84] on link "68.00" at bounding box center [387, 87] width 12 height 7
type input "*"
type input "*****"
click button "submit" at bounding box center [402, 43] width 12 height 10
click at [224, 143] on link "N/A" at bounding box center [226, 146] width 8 height 7
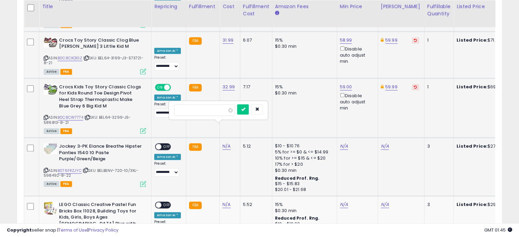
type input "****"
click button "submit" at bounding box center [243, 109] width 12 height 10
click at [165, 144] on span "OFF" at bounding box center [166, 147] width 11 height 6
click at [384, 143] on link "24.00" at bounding box center [387, 146] width 13 height 7
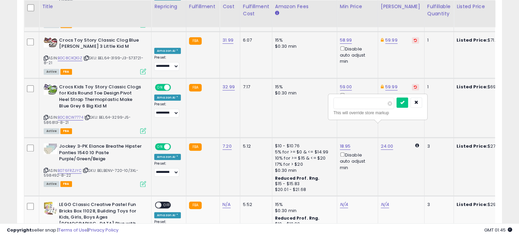
type input "*"
type input "*****"
click button "submit" at bounding box center [402, 103] width 12 height 10
click at [340, 143] on link "18.95" at bounding box center [345, 146] width 11 height 7
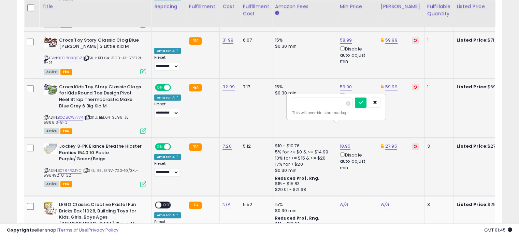
type input "*"
type input "*****"
click button "submit" at bounding box center [361, 103] width 12 height 10
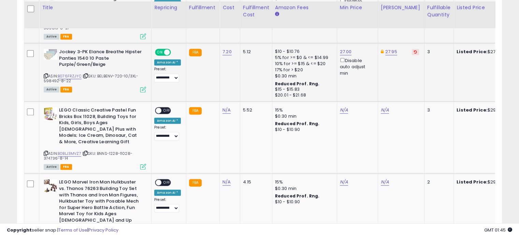
scroll to position [626, 0]
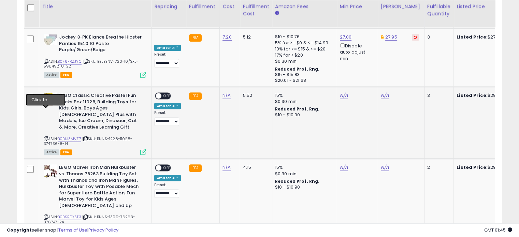
click at [45, 137] on icon at bounding box center [46, 139] width 4 height 4
click at [385, 92] on div "N/A" at bounding box center [400, 95] width 38 height 6
click at [222, 92] on link "N/A" at bounding box center [226, 95] width 8 height 7
type input "*****"
click button "submit" at bounding box center [243, 58] width 12 height 10
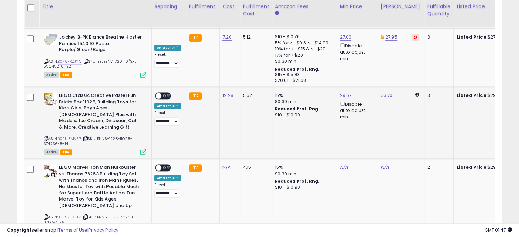
click at [164, 93] on span "OFF" at bounding box center [166, 96] width 11 height 6
click at [382, 92] on link "33.70" at bounding box center [387, 95] width 12 height 7
type input "*"
type input "*****"
click button "submit" at bounding box center [402, 51] width 12 height 10
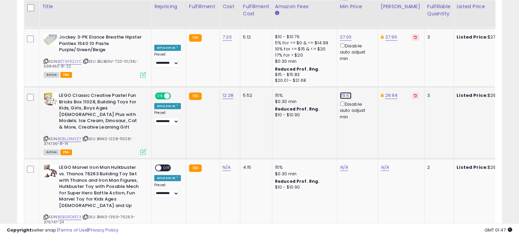
click at [346, 92] on link "29.67" at bounding box center [346, 95] width 12 height 7
type input "*****"
click button "submit" at bounding box center [361, 51] width 12 height 10
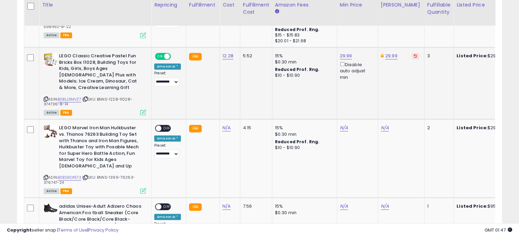
scroll to position [681, 0]
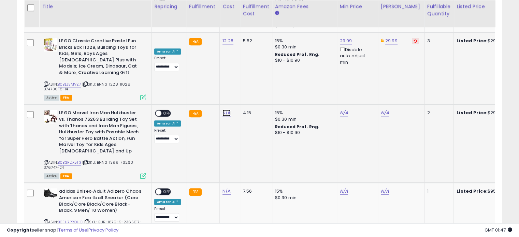
click at [222, 109] on link "N/A" at bounding box center [226, 112] width 8 height 7
type input "*****"
click button "submit" at bounding box center [243, 69] width 12 height 10
click at [44, 161] on icon at bounding box center [46, 163] width 4 height 4
click at [343, 109] on link "30.23" at bounding box center [346, 112] width 12 height 7
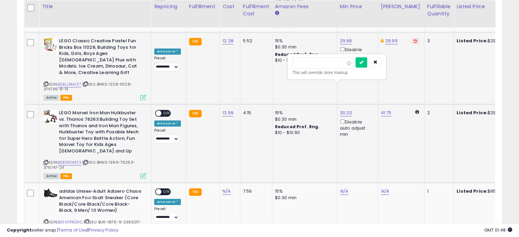
type input "*"
type input "*****"
click button "submit" at bounding box center [361, 62] width 12 height 10
click at [389, 110] on div "26.99" at bounding box center [400, 113] width 38 height 6
click at [386, 109] on link "26.99" at bounding box center [387, 112] width 12 height 7
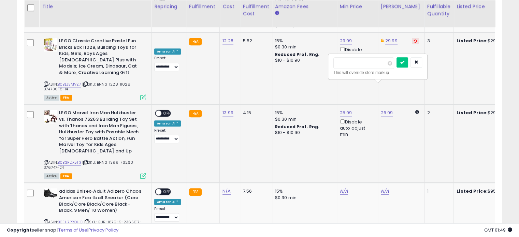
type input "*"
type input "*****"
click button "submit" at bounding box center [402, 62] width 12 height 10
click at [160, 110] on span at bounding box center [158, 113] width 6 height 6
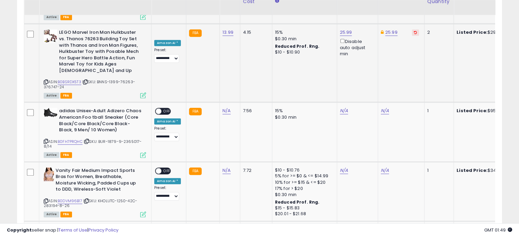
scroll to position [762, 0]
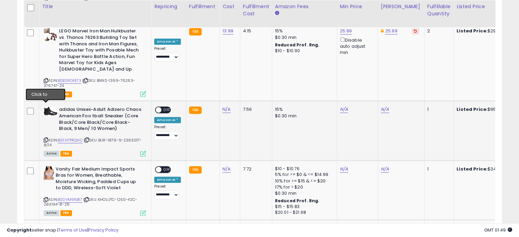
click at [46, 138] on icon at bounding box center [46, 140] width 4 height 4
click at [225, 101] on td "N/A" at bounding box center [230, 130] width 20 height 59
click at [224, 106] on link "N/A" at bounding box center [226, 109] width 8 height 7
type input "*"
click button "submit" at bounding box center [243, 59] width 12 height 10
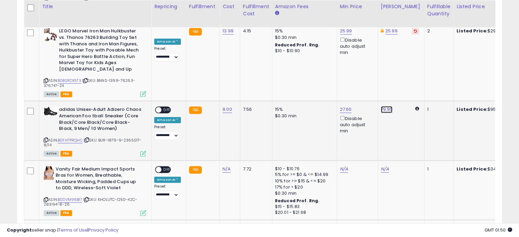
click at [382, 106] on link "79.95" at bounding box center [387, 109] width 12 height 7
type input "*****"
click button "submit" at bounding box center [402, 52] width 12 height 10
click at [345, 106] on link "27.60" at bounding box center [346, 109] width 12 height 7
type input "*"
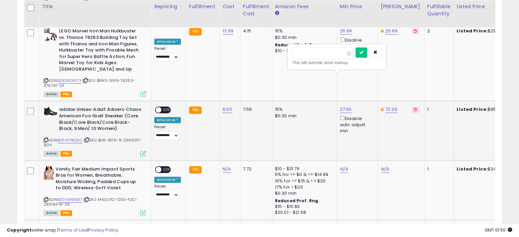
type input "*****"
click button "submit" at bounding box center [361, 52] width 12 height 10
click at [165, 107] on span "OFF" at bounding box center [166, 110] width 11 height 6
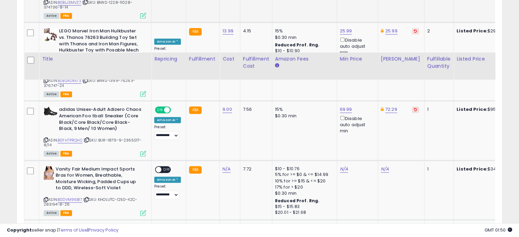
scroll to position [833, 0]
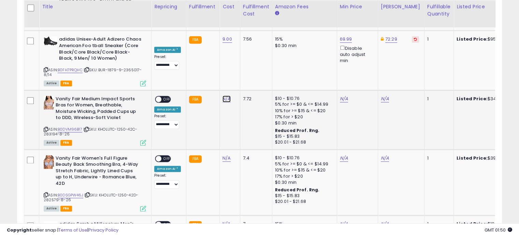
click at [226, 95] on link "N/A" at bounding box center [226, 98] width 8 height 7
type input "*****"
click button "submit" at bounding box center [243, 48] width 12 height 10
click at [166, 96] on span "OFF" at bounding box center [166, 99] width 11 height 6
click at [385, 95] on link "46.00" at bounding box center [387, 98] width 13 height 7
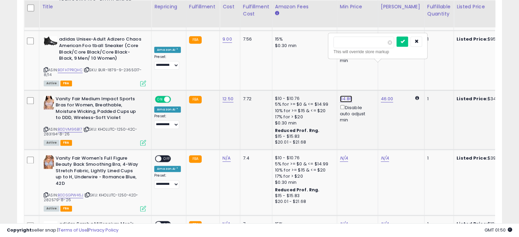
click at [346, 95] on link "34.86" at bounding box center [346, 98] width 13 height 7
type input "*****"
click button "submit" at bounding box center [361, 41] width 12 height 10
click at [381, 95] on link "46.00" at bounding box center [387, 98] width 13 height 7
type input "*"
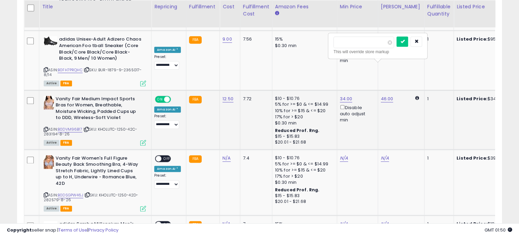
type input "*****"
click button "submit" at bounding box center [402, 41] width 12 height 10
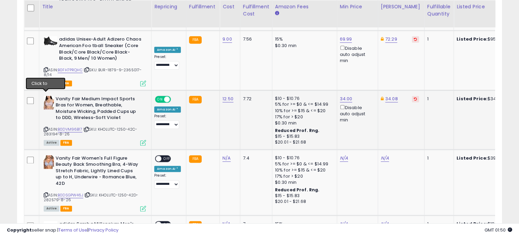
click at [46, 128] on icon at bounding box center [46, 130] width 4 height 4
click at [340, 95] on link "34.00" at bounding box center [346, 98] width 13 height 7
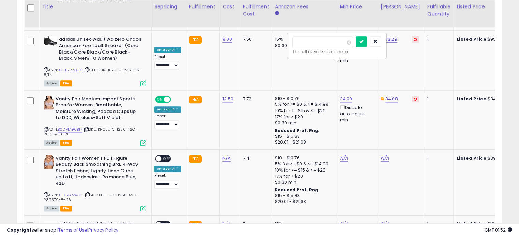
type input "*"
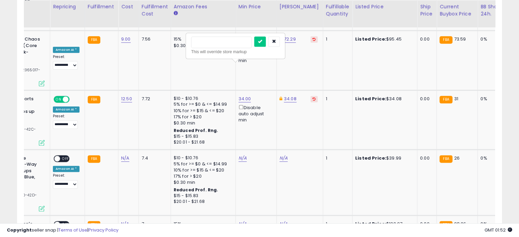
scroll to position [0, 101]
type input "*****"
click button "submit" at bounding box center [260, 41] width 12 height 10
click at [287, 95] on link "34.08" at bounding box center [290, 98] width 13 height 7
type input "*"
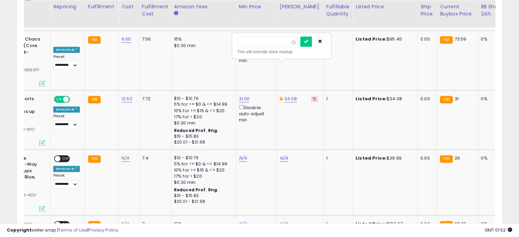
type input "*****"
click button "submit" at bounding box center [306, 41] width 12 height 10
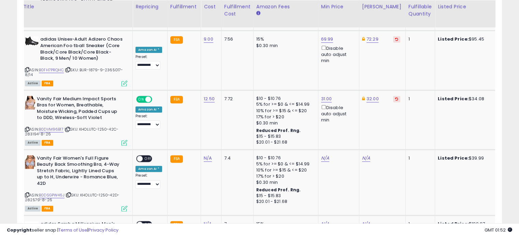
scroll to position [0, 0]
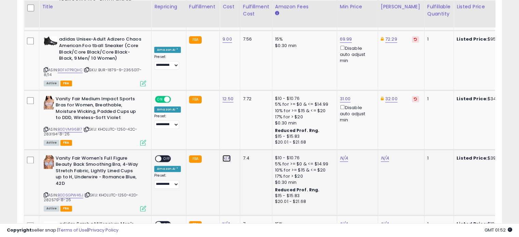
click at [222, 155] on link "N/A" at bounding box center [226, 158] width 8 height 7
click at [169, 155] on span "OFF" at bounding box center [166, 158] width 11 height 6
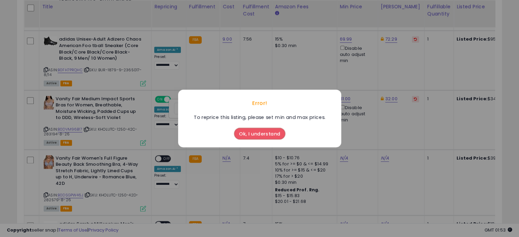
click at [267, 125] on div "Ok, I understand" at bounding box center [259, 132] width 55 height 18
click at [265, 130] on button "Ok, I understand" at bounding box center [259, 134] width 51 height 12
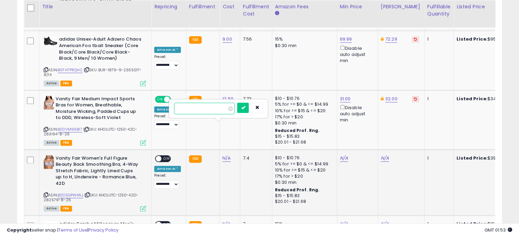
click at [211, 111] on input "number" at bounding box center [204, 109] width 61 height 12
type input "*****"
click button "submit" at bounding box center [243, 108] width 12 height 10
click at [168, 155] on span "OFF" at bounding box center [166, 158] width 11 height 6
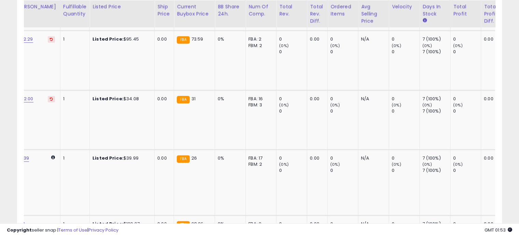
scroll to position [0, 406]
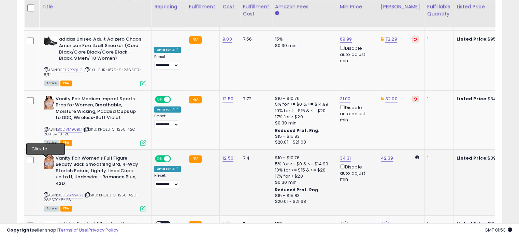
click at [45, 193] on icon at bounding box center [46, 195] width 4 height 4
click at [344, 155] on link "34.31" at bounding box center [345, 158] width 11 height 7
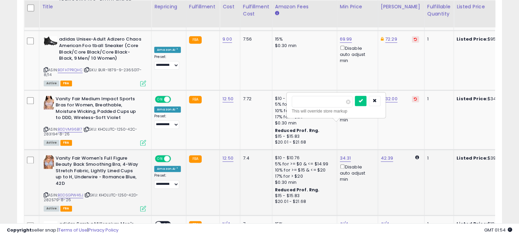
type input "*"
type input "*****"
click button "submit" at bounding box center [361, 101] width 12 height 10
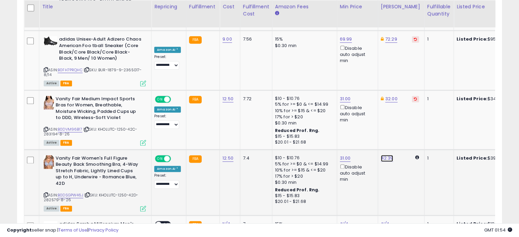
click at [387, 155] on link "42.39" at bounding box center [387, 158] width 13 height 7
type input "*"
type input "*****"
click button "submit" at bounding box center [402, 101] width 12 height 10
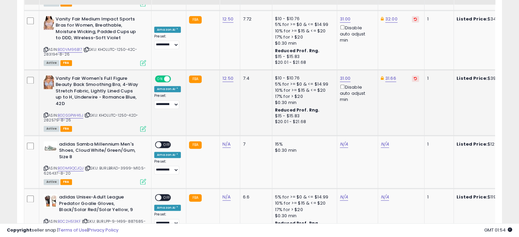
scroll to position [948, 0]
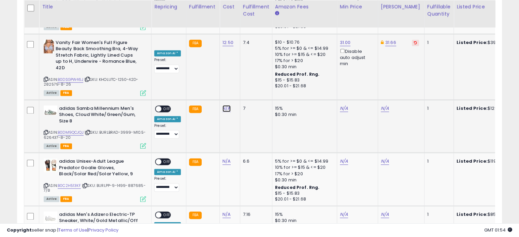
click at [224, 105] on link "N/A" at bounding box center [226, 108] width 8 height 7
type input "*****"
click button "submit" at bounding box center [243, 58] width 12 height 10
click at [164, 106] on span "OFF" at bounding box center [166, 109] width 11 height 6
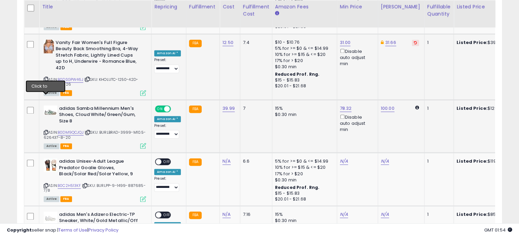
click at [45, 131] on icon at bounding box center [46, 133] width 4 height 4
click at [382, 100] on td "100.00" at bounding box center [400, 126] width 46 height 53
click at [382, 105] on link "100.00" at bounding box center [388, 108] width 14 height 7
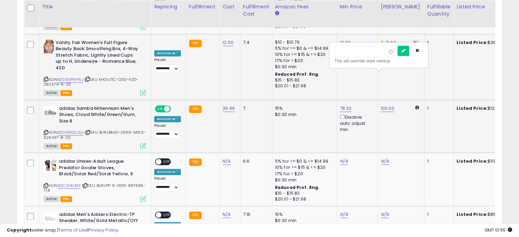
type input "*"
type input "*****"
click button "submit" at bounding box center [403, 51] width 12 height 10
click at [345, 105] on link "78.32" at bounding box center [346, 108] width 12 height 7
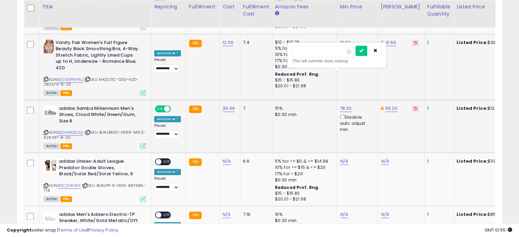
type input "*"
type input "*****"
click button "submit" at bounding box center [361, 51] width 12 height 10
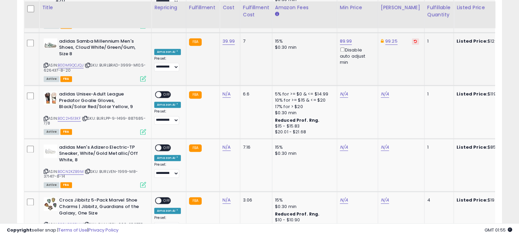
scroll to position [1016, 0]
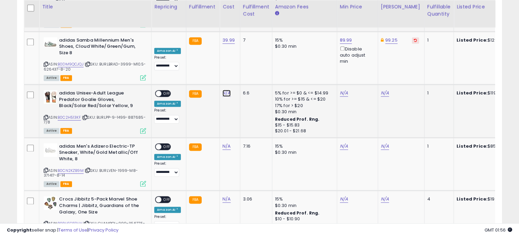
click at [228, 90] on link "N/A" at bounding box center [226, 93] width 8 height 7
type input "****"
click button "submit" at bounding box center [243, 42] width 12 height 10
click at [166, 91] on span "OFF" at bounding box center [166, 94] width 11 height 6
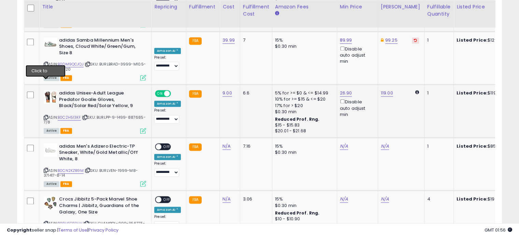
click at [44, 116] on icon at bounding box center [46, 118] width 4 height 4
click at [385, 90] on link "119.00" at bounding box center [387, 93] width 12 height 7
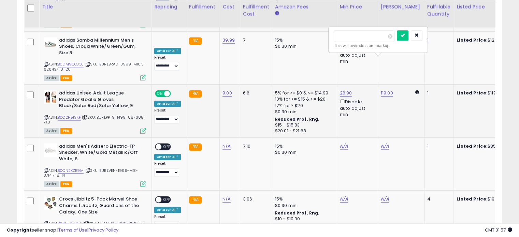
type input "*"
type input "*****"
click button "submit" at bounding box center [403, 35] width 12 height 10
click at [345, 90] on link "26.90" at bounding box center [346, 93] width 12 height 7
type input "*"
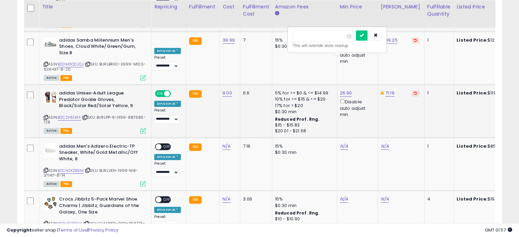
type input "*****"
click button "submit" at bounding box center [362, 35] width 12 height 10
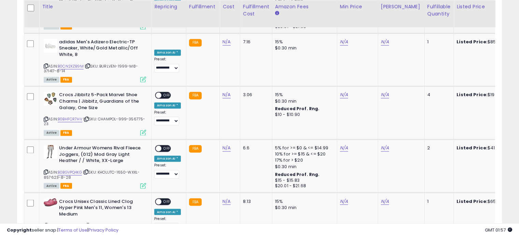
scroll to position [1076, 0]
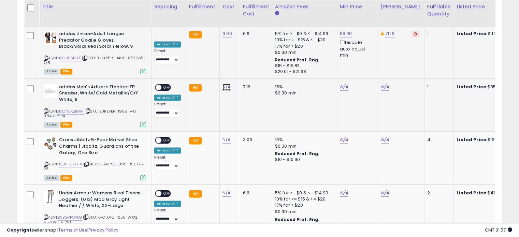
click at [222, 84] on link "N/A" at bounding box center [226, 87] width 8 height 7
type input "*****"
click button "submit" at bounding box center [243, 36] width 12 height 10
drag, startPoint x: 161, startPoint y: 46, endPoint x: 167, endPoint y: 53, distance: 8.7
click at [167, 78] on td "**********" at bounding box center [168, 104] width 35 height 53
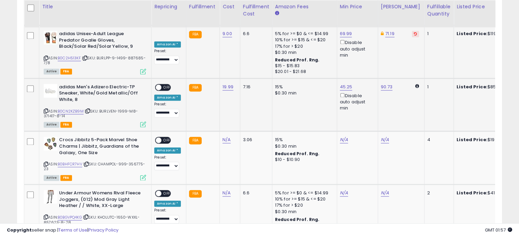
click at [167, 84] on span "OFF" at bounding box center [166, 87] width 11 height 6
click at [45, 109] on icon at bounding box center [46, 111] width 4 height 4
click at [386, 84] on link "90.73" at bounding box center [387, 87] width 12 height 7
click at [386, 84] on div "90.73" at bounding box center [400, 87] width 38 height 6
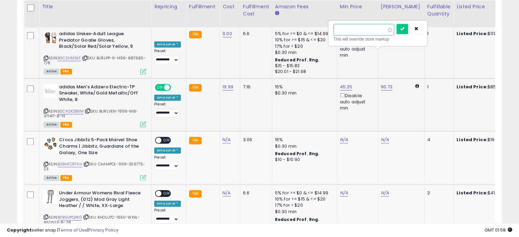
click at [377, 31] on input "*****" at bounding box center [363, 30] width 61 height 12
type input "*"
type input "*****"
click button "submit" at bounding box center [402, 29] width 12 height 10
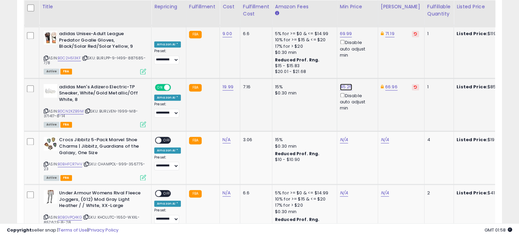
click at [341, 84] on link "45.25" at bounding box center [346, 87] width 13 height 7
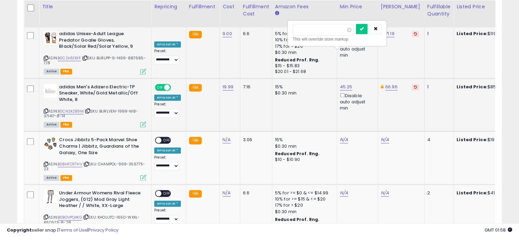
type input "*"
type input "****"
click button "submit" at bounding box center [362, 29] width 12 height 10
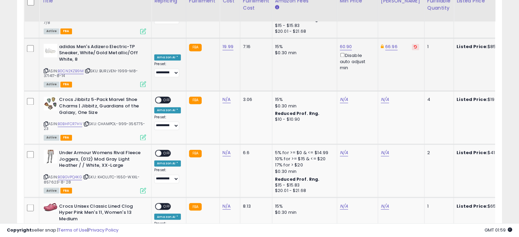
scroll to position [1117, 0]
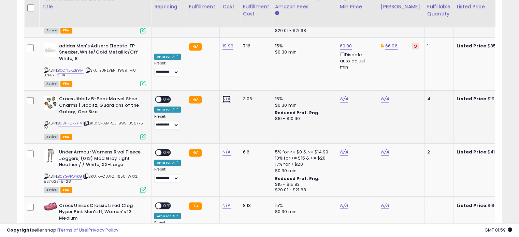
click at [224, 95] on link "N/A" at bounding box center [226, 98] width 8 height 7
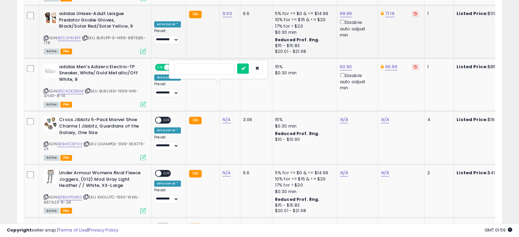
scroll to position [1109, 0]
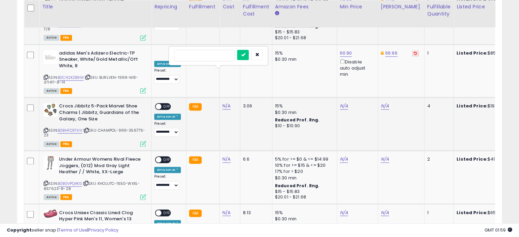
type input "*"
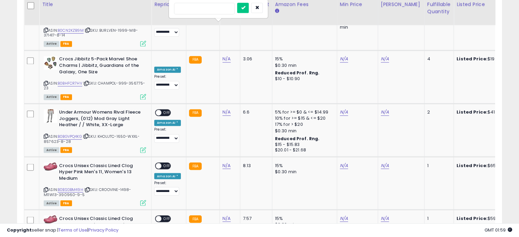
scroll to position [1152, 0]
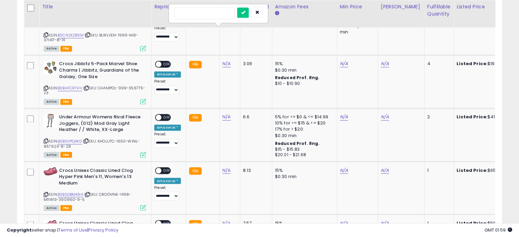
drag, startPoint x: 508, startPoint y: 157, endPoint x: 504, endPoint y: 146, distance: 11.8
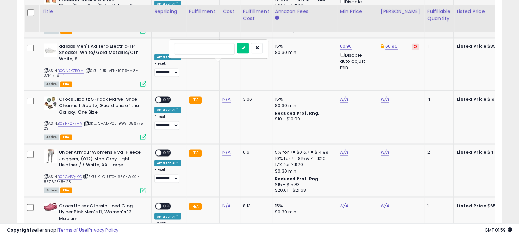
scroll to position [1114, 0]
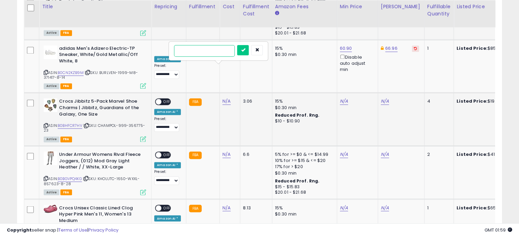
click at [197, 47] on input "number" at bounding box center [204, 51] width 61 height 12
type input "****"
click button "submit" at bounding box center [243, 50] width 12 height 10
click at [344, 98] on link "21.75" at bounding box center [345, 101] width 11 height 7
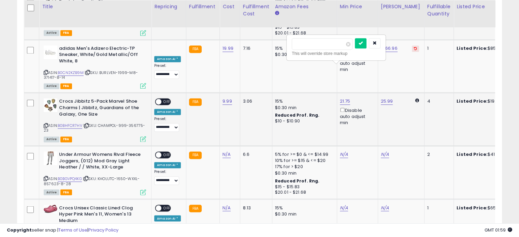
type input "*"
type input "*****"
click button "submit" at bounding box center [361, 43] width 12 height 10
click at [377, 93] on td "25.99" at bounding box center [400, 119] width 46 height 53
click at [381, 98] on link "25.99" at bounding box center [387, 101] width 12 height 7
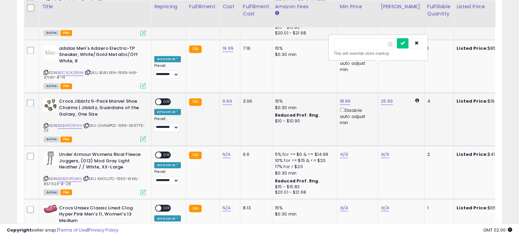
type input "*"
type input "*****"
click button "submit" at bounding box center [403, 43] width 12 height 10
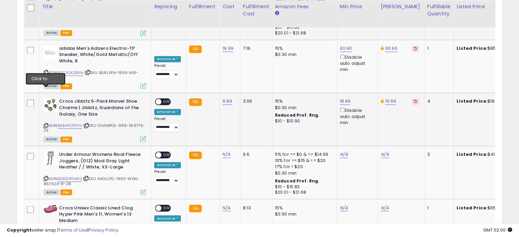
click at [45, 124] on icon at bounding box center [46, 126] width 4 height 4
click at [165, 99] on span "OFF" at bounding box center [166, 102] width 11 height 6
click at [223, 151] on link "N/A" at bounding box center [226, 154] width 8 height 7
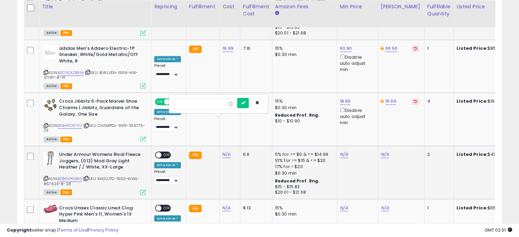
type input "*****"
click button "submit" at bounding box center [243, 103] width 12 height 10
click at [168, 152] on span "OFF" at bounding box center [166, 155] width 11 height 6
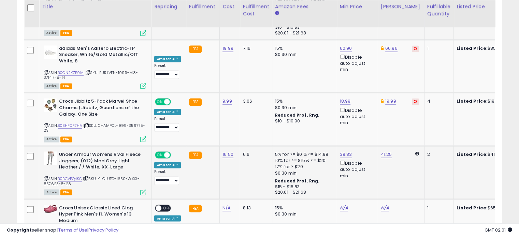
click at [168, 152] on span at bounding box center [167, 155] width 6 height 6
click at [44, 177] on icon at bounding box center [46, 179] width 4 height 4
click at [342, 151] on link "39.83" at bounding box center [346, 154] width 12 height 7
type input "*"
type input "*****"
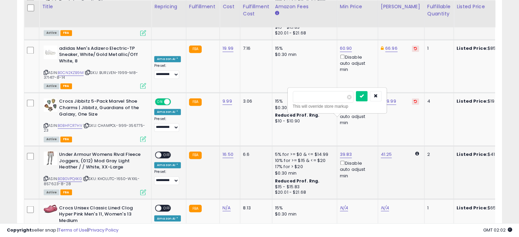
click button "submit" at bounding box center [362, 96] width 12 height 10
click at [383, 151] on link "41.25" at bounding box center [386, 154] width 11 height 7
type input "*"
type input "*****"
click button "submit" at bounding box center [402, 96] width 12 height 10
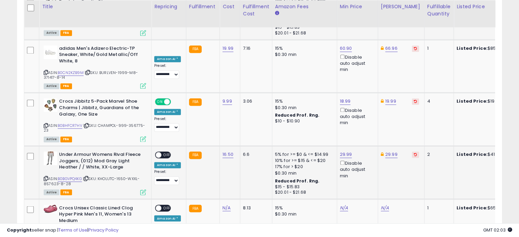
click at [167, 151] on div "ON OFF" at bounding box center [163, 154] width 16 height 7
click at [168, 152] on span "OFF" at bounding box center [166, 155] width 11 height 6
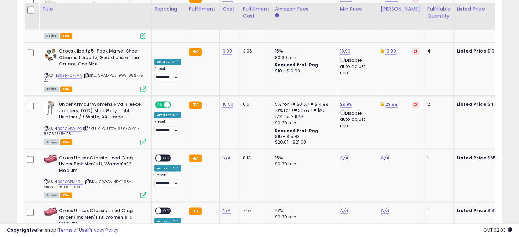
scroll to position [1211, 0]
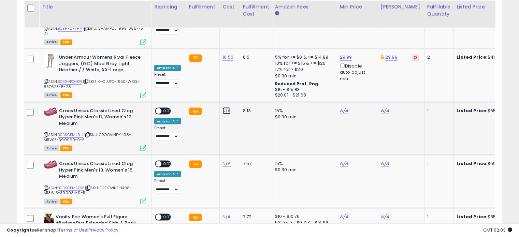
click at [223, 107] on link "N/A" at bounding box center [226, 110] width 8 height 7
type input "*****"
click button "submit" at bounding box center [243, 59] width 12 height 10
click at [165, 108] on span "OFF" at bounding box center [166, 111] width 11 height 6
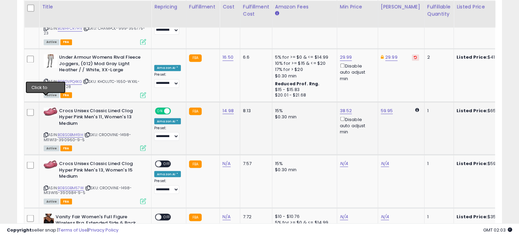
click at [44, 133] on icon at bounding box center [46, 135] width 4 height 4
click at [383, 107] on link "59.95" at bounding box center [387, 110] width 12 height 7
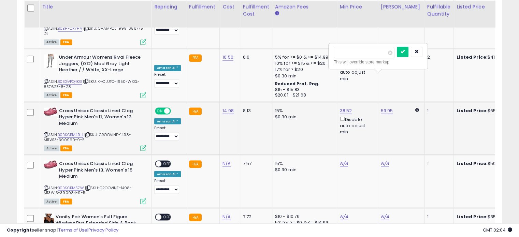
click at [386, 102] on td "59.95 ***** This will override store markup" at bounding box center [400, 128] width 46 height 53
click at [404, 51] on icon "submit" at bounding box center [402, 51] width 4 height 4
click at [345, 107] on link "38.52" at bounding box center [346, 110] width 12 height 7
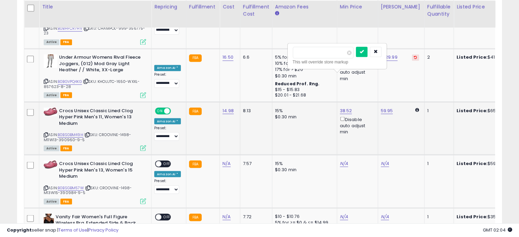
type input "*"
type input "*****"
click button "submit" at bounding box center [362, 52] width 12 height 10
click at [220, 155] on td "N/A" at bounding box center [230, 181] width 20 height 53
click at [221, 155] on td "N/A" at bounding box center [230, 181] width 20 height 53
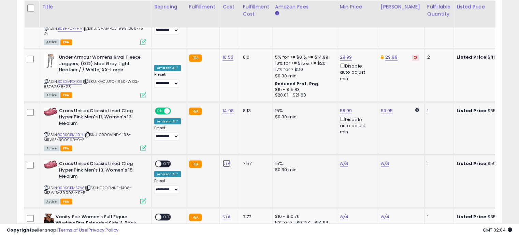
click at [224, 160] on link "N/A" at bounding box center [226, 163] width 8 height 7
type input "*****"
click button "submit" at bounding box center [243, 111] width 12 height 10
click at [165, 161] on span "OFF" at bounding box center [166, 164] width 11 height 6
click at [386, 160] on link "59.90" at bounding box center [387, 163] width 12 height 7
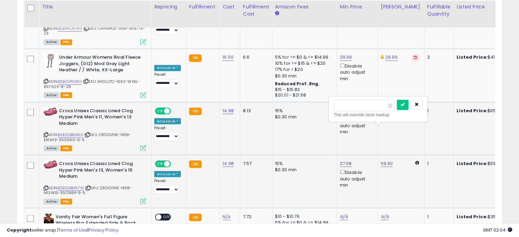
click button "submit" at bounding box center [403, 105] width 12 height 10
click at [341, 155] on td "37.58 Disable auto adjust min" at bounding box center [357, 181] width 41 height 53
click at [341, 160] on link "37.58" at bounding box center [346, 163] width 12 height 7
click button "submit" at bounding box center [361, 105] width 12 height 10
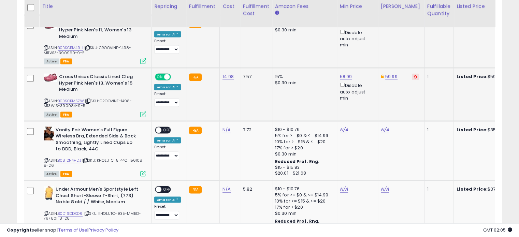
scroll to position [1278, 0]
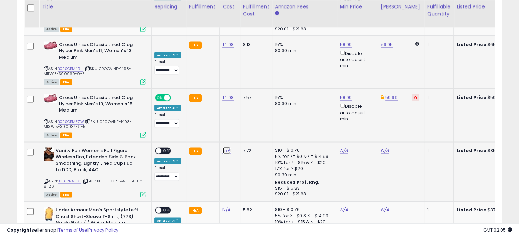
click at [223, 147] on link "N/A" at bounding box center [226, 150] width 8 height 7
click button "submit" at bounding box center [243, 98] width 12 height 10
click at [168, 148] on span "OFF" at bounding box center [166, 151] width 11 height 6
click at [44, 179] on icon at bounding box center [46, 181] width 4 height 4
click at [383, 147] on link "41.00" at bounding box center [386, 150] width 11 height 7
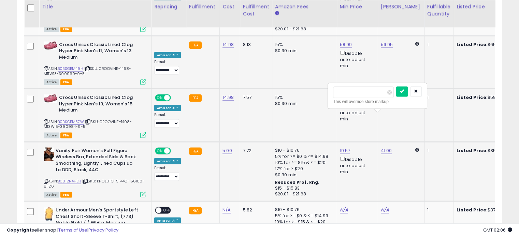
click button "submit" at bounding box center [402, 91] width 12 height 10
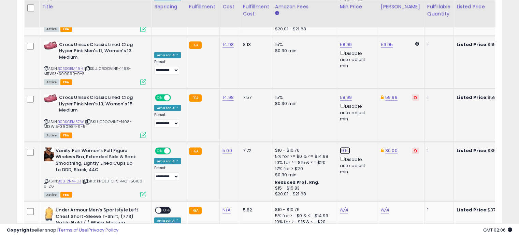
click at [340, 147] on link "19.57" at bounding box center [345, 150] width 11 height 7
click button "submit" at bounding box center [361, 91] width 12 height 10
click at [411, 158] on td "30.00" at bounding box center [400, 170] width 46 height 59
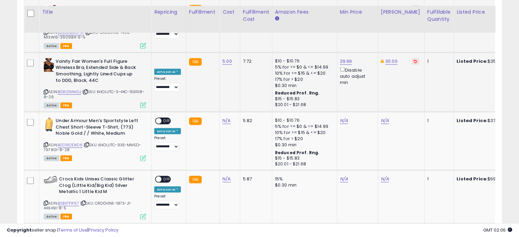
scroll to position [1387, 0]
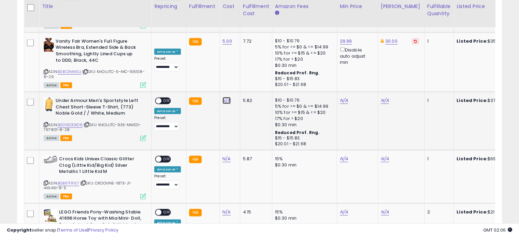
click at [227, 97] on link "N/A" at bounding box center [226, 100] width 8 height 7
click button "submit" at bounding box center [243, 48] width 12 height 10
click at [167, 98] on span "OFF" at bounding box center [166, 101] width 11 height 6
click at [46, 123] on icon at bounding box center [46, 125] width 4 height 4
click at [383, 97] on link "37.00" at bounding box center [387, 100] width 12 height 7
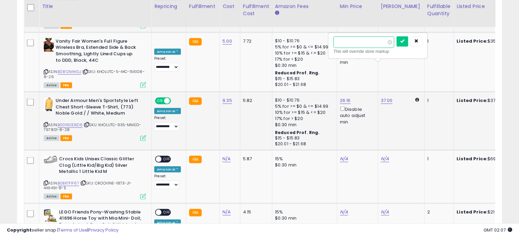
click button "submit" at bounding box center [402, 41] width 12 height 10
click at [341, 97] on link "26.16" at bounding box center [345, 100] width 11 height 7
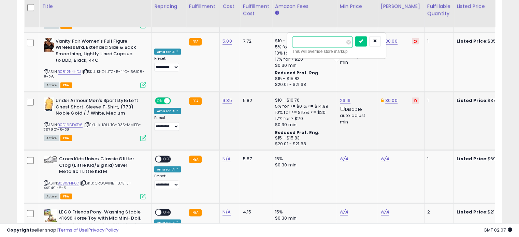
click button "submit" at bounding box center [361, 41] width 12 height 10
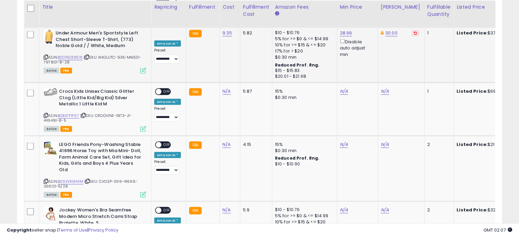
scroll to position [1455, 0]
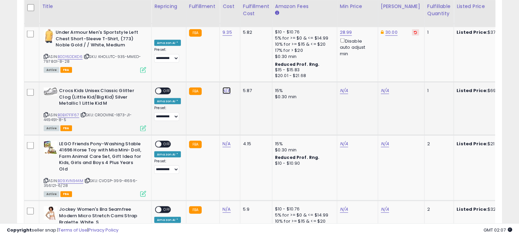
click at [225, 87] on link "N/A" at bounding box center [226, 90] width 8 height 7
click button "submit" at bounding box center [243, 38] width 12 height 10
click at [46, 113] on icon at bounding box center [46, 115] width 4 height 4
click at [341, 95] on div "Disable auto adjust min" at bounding box center [356, 105] width 33 height 20
click at [342, 87] on link "41.00" at bounding box center [345, 90] width 11 height 7
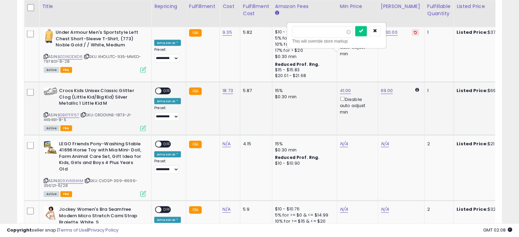
click button "submit" at bounding box center [361, 31] width 12 height 10
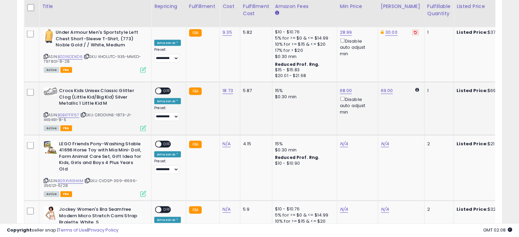
click at [162, 88] on span "OFF" at bounding box center [166, 91] width 11 height 6
click at [224, 206] on link "N/A" at bounding box center [226, 209] width 8 height 7
click button "submit" at bounding box center [243, 150] width 12 height 10
click at [340, 206] on link "19.85" at bounding box center [345, 209] width 11 height 7
click button "submit" at bounding box center [361, 143] width 12 height 10
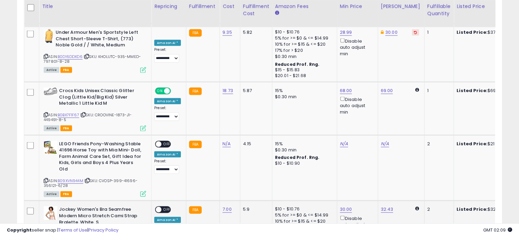
click at [166, 206] on div "ON OFF" at bounding box center [163, 209] width 16 height 7
click at [166, 207] on span "OFF" at bounding box center [166, 210] width 11 height 6
click at [229, 141] on div "N/A" at bounding box center [228, 144] width 12 height 6
click at [225, 140] on link "N/A" at bounding box center [226, 143] width 8 height 7
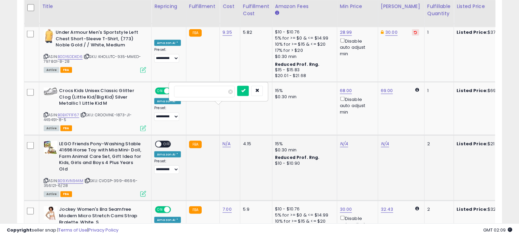
click button "submit" at bounding box center [243, 91] width 12 height 10
click at [381, 140] on link "N/A" at bounding box center [385, 143] width 8 height 7
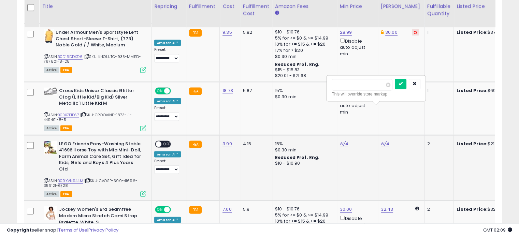
click button "submit" at bounding box center [400, 84] width 12 height 10
click at [340, 140] on link "N/A" at bounding box center [344, 143] width 8 height 7
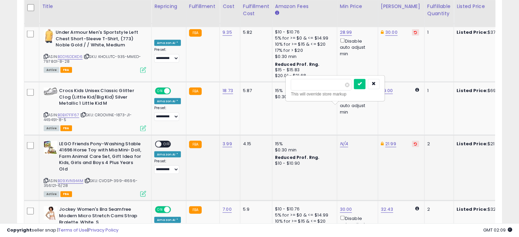
click button "submit" at bounding box center [360, 84] width 12 height 10
click at [164, 141] on span "OFF" at bounding box center [166, 144] width 11 height 6
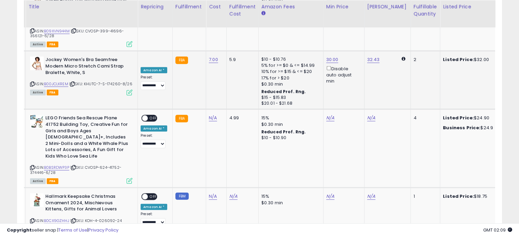
scroll to position [1605, 0]
click at [210, 114] on link "N/A" at bounding box center [213, 117] width 8 height 7
click button "submit" at bounding box center [229, 58] width 12 height 10
click at [367, 114] on link "N/A" at bounding box center [371, 117] width 8 height 7
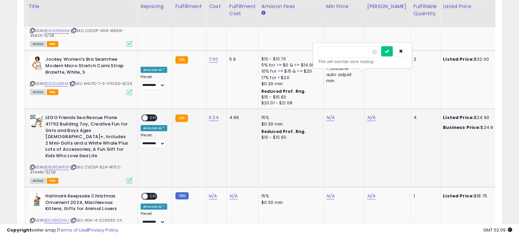
click button "submit" at bounding box center [387, 51] width 12 height 10
click at [327, 114] on link "N/A" at bounding box center [330, 117] width 8 height 7
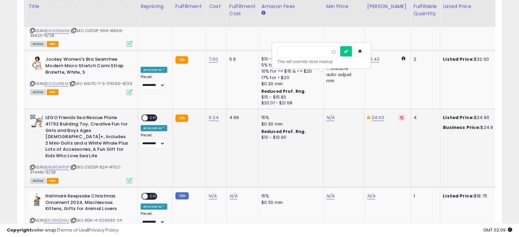
click button "submit" at bounding box center [346, 51] width 12 height 10
click at [155, 115] on span "OFF" at bounding box center [153, 118] width 11 height 6
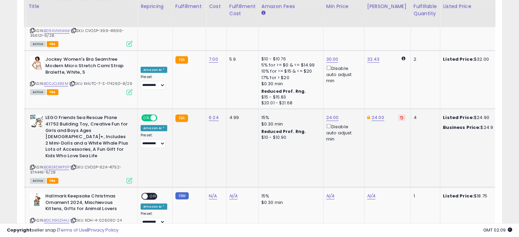
click at [217, 118] on td "6.24" at bounding box center [216, 148] width 20 height 78
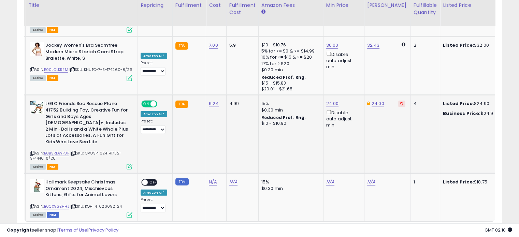
scroll to position [1619, 0]
click at [211, 179] on link "N/A" at bounding box center [213, 182] width 8 height 7
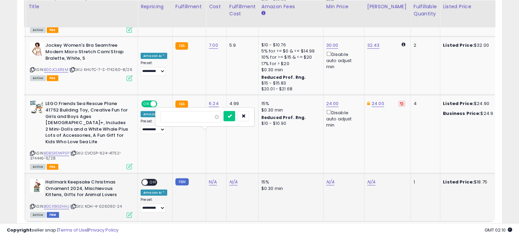
click button "submit" at bounding box center [229, 116] width 12 height 10
click at [364, 174] on td "32.99" at bounding box center [387, 198] width 46 height 48
click at [367, 179] on link "32.99" at bounding box center [373, 182] width 12 height 7
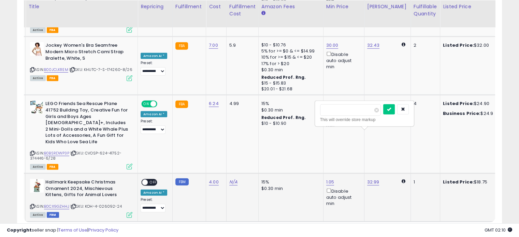
click button "submit" at bounding box center [389, 109] width 12 height 10
click at [326, 179] on link "1.05" at bounding box center [330, 182] width 8 height 7
click button "submit" at bounding box center [346, 109] width 12 height 10
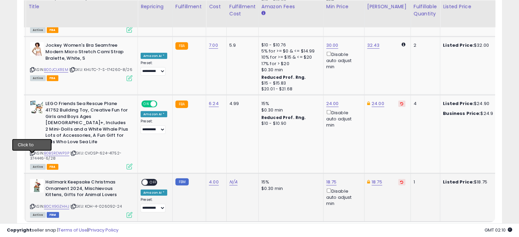
click at [32, 205] on icon at bounding box center [32, 207] width 4 height 4
click at [155, 180] on span "OFF" at bounding box center [153, 183] width 11 height 6
click at [442, 229] on link "3" at bounding box center [442, 235] width 12 height 12
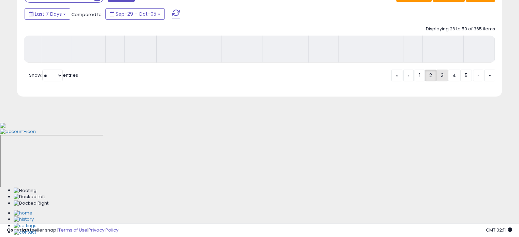
scroll to position [185, 0]
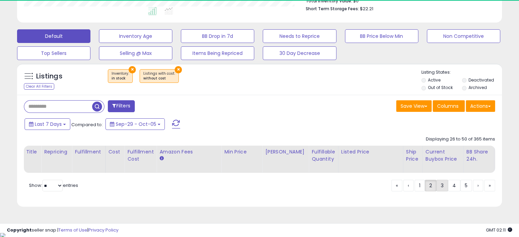
click at [442, 191] on link "3" at bounding box center [442, 186] width 12 height 12
